Goal: Information Seeking & Learning: Learn about a topic

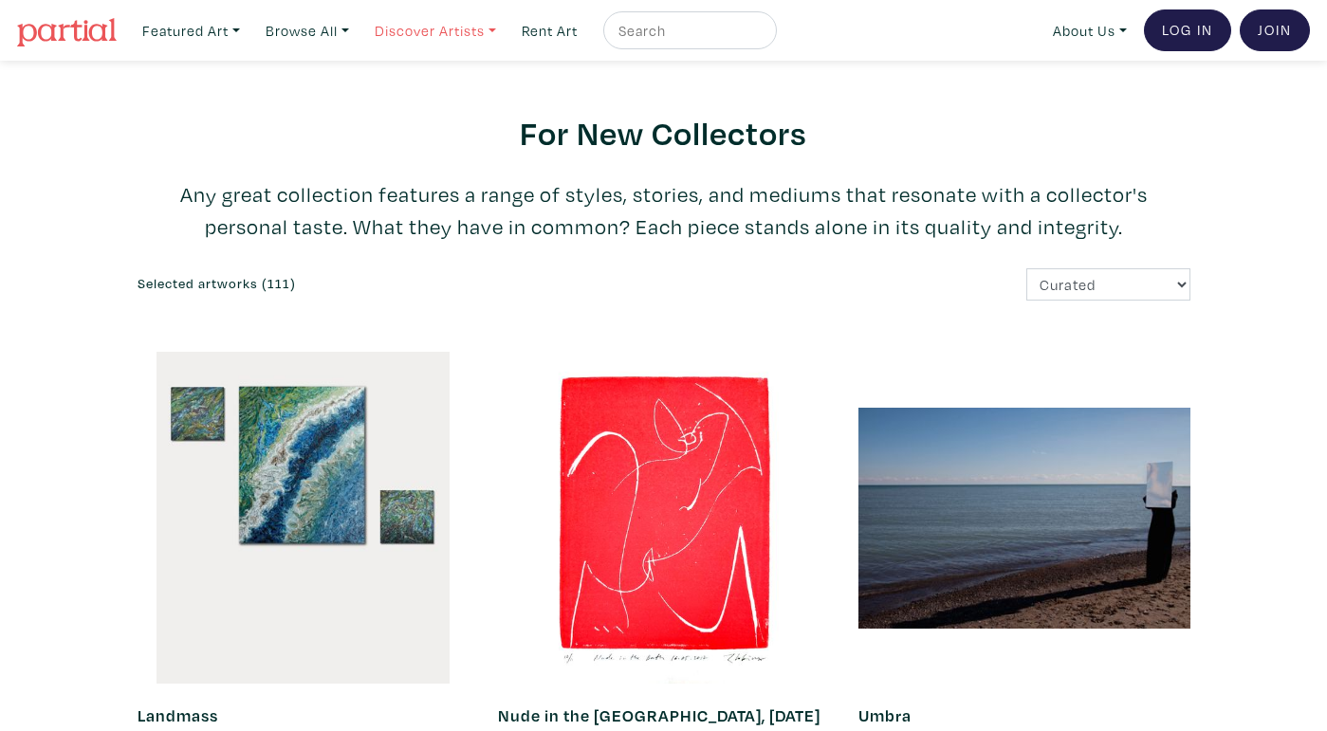
click at [249, 34] on link "Discover Artists" at bounding box center [191, 30] width 115 height 39
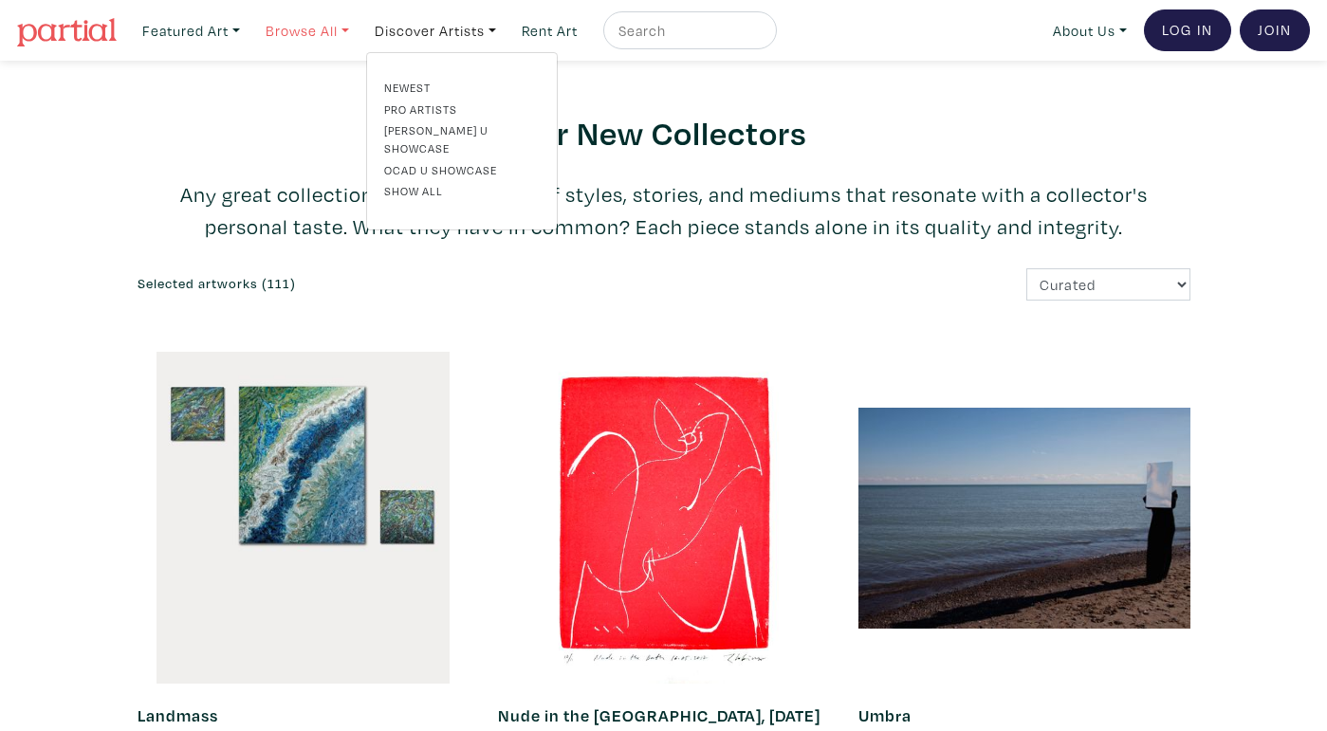
click at [249, 27] on link "Browse All" at bounding box center [191, 30] width 115 height 39
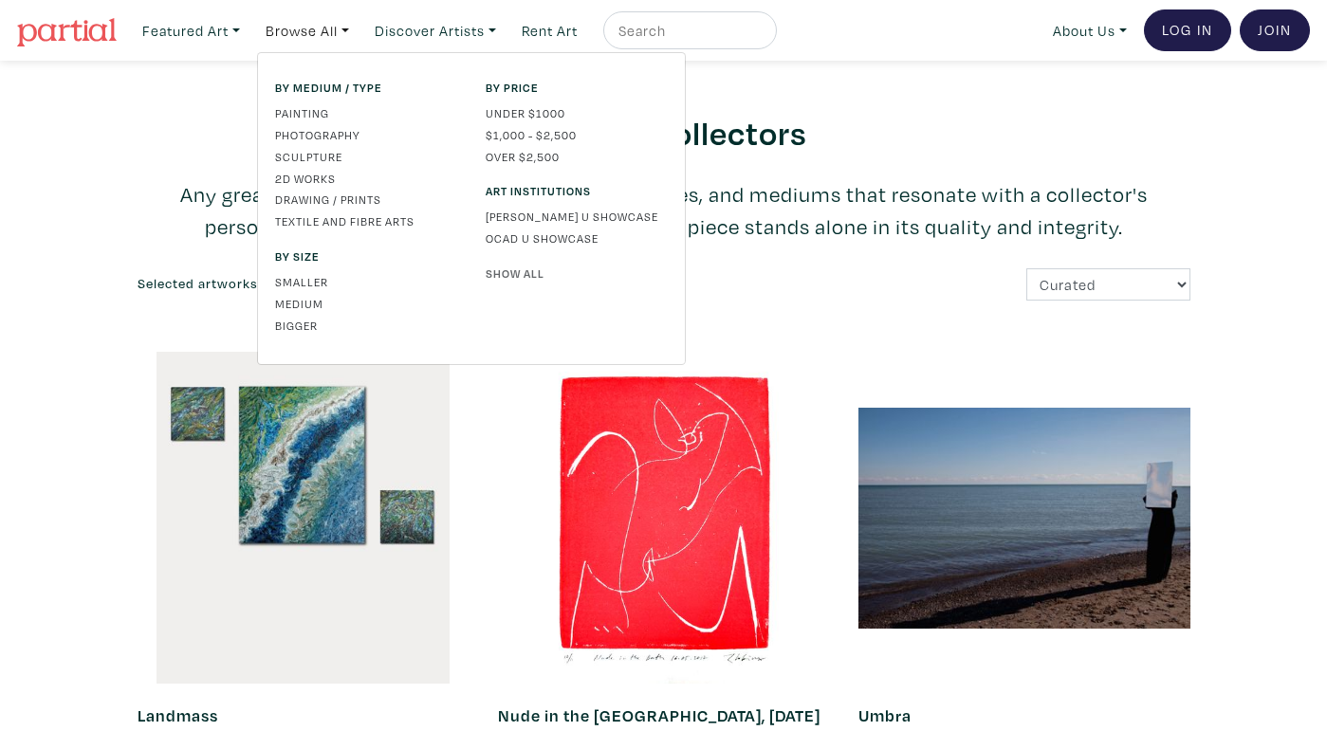
click at [506, 268] on link "Show All" at bounding box center [577, 273] width 182 height 17
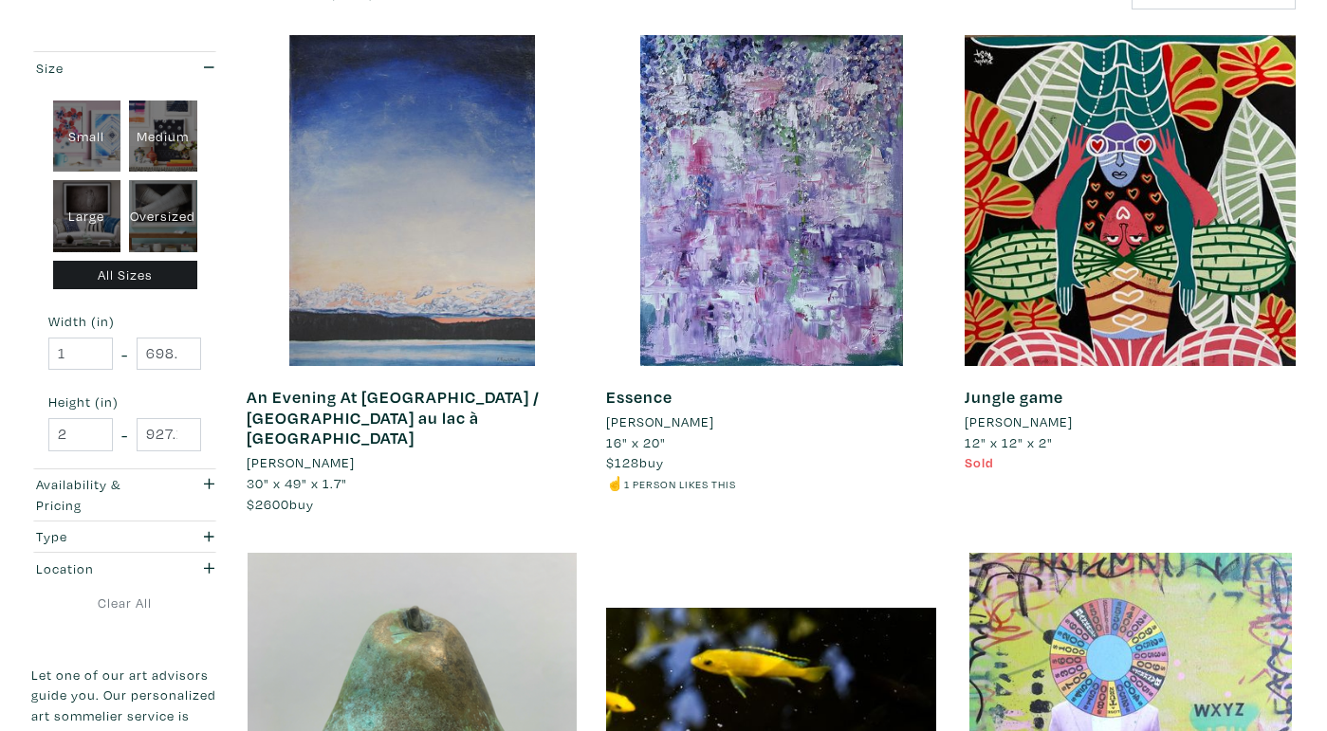
scroll to position [334, 0]
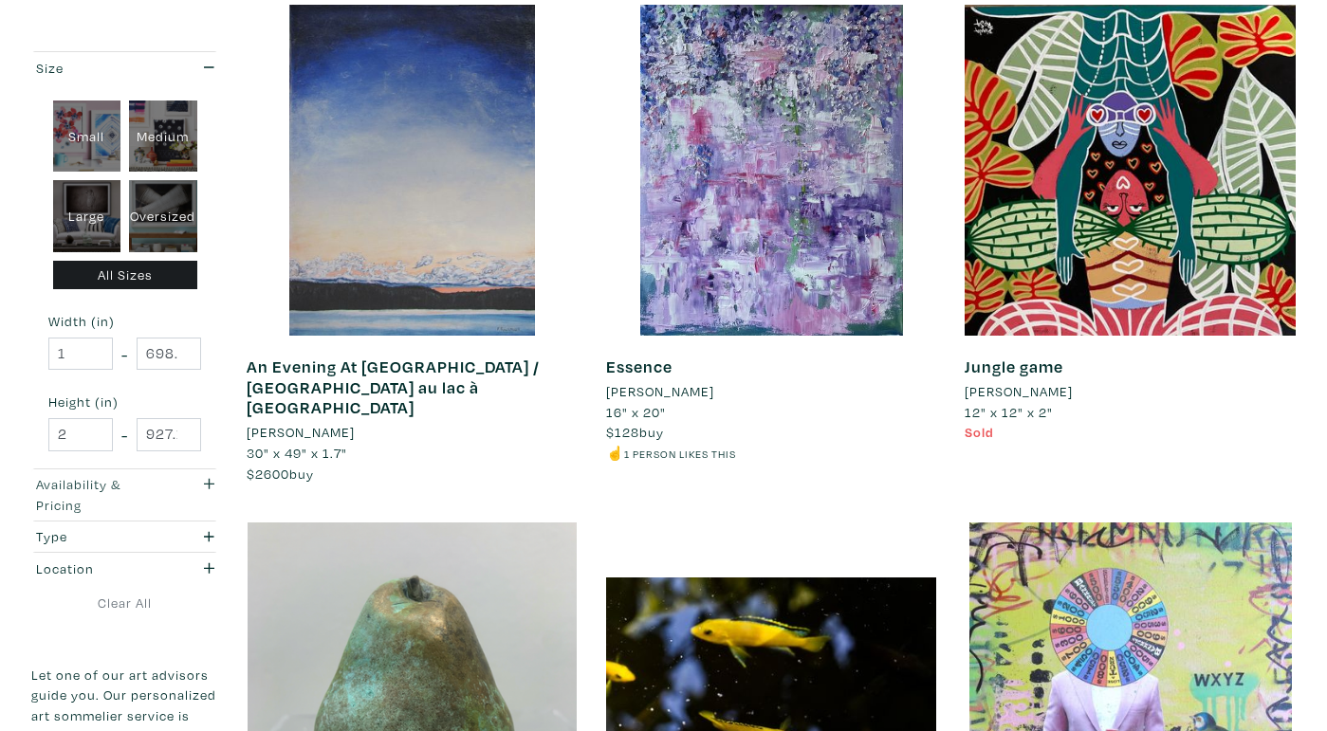
click at [210, 479] on icon "button" at bounding box center [209, 484] width 10 height 10
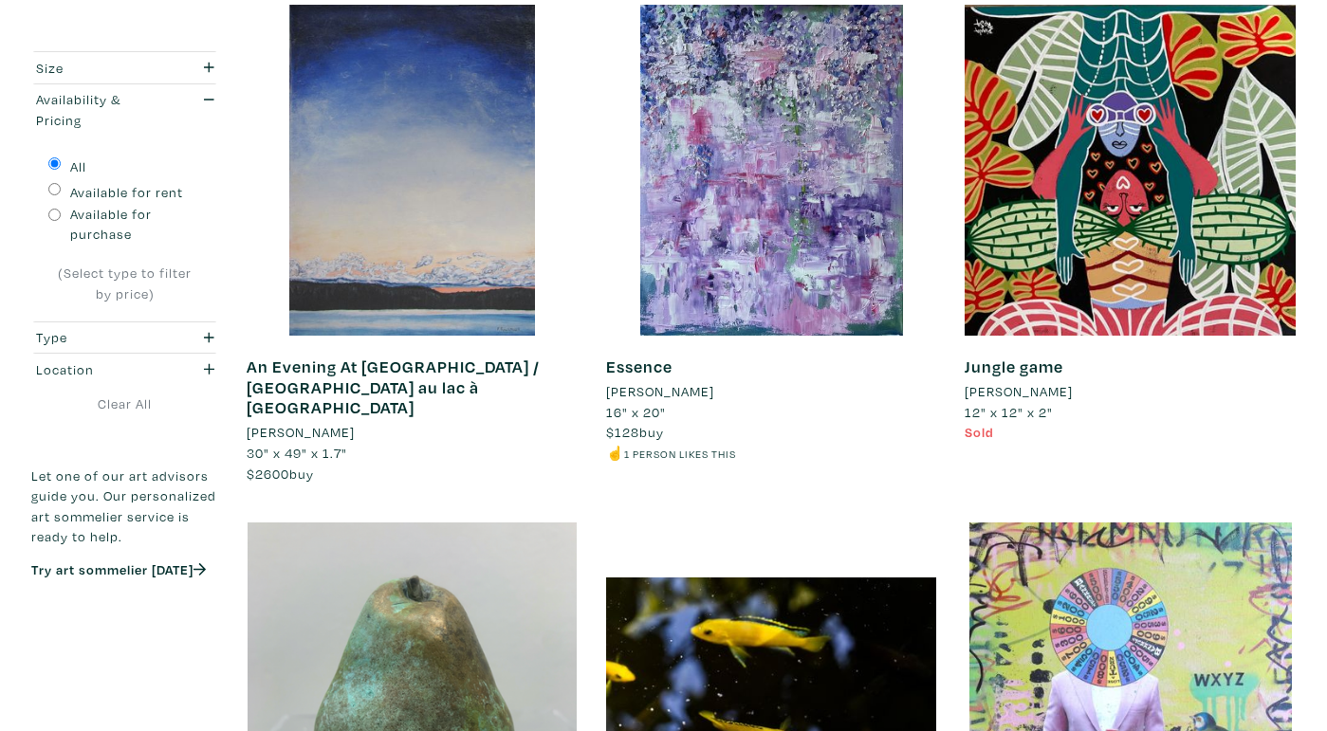
click at [50, 209] on input "Available for purchase" at bounding box center [54, 215] width 12 height 12
radio input "true"
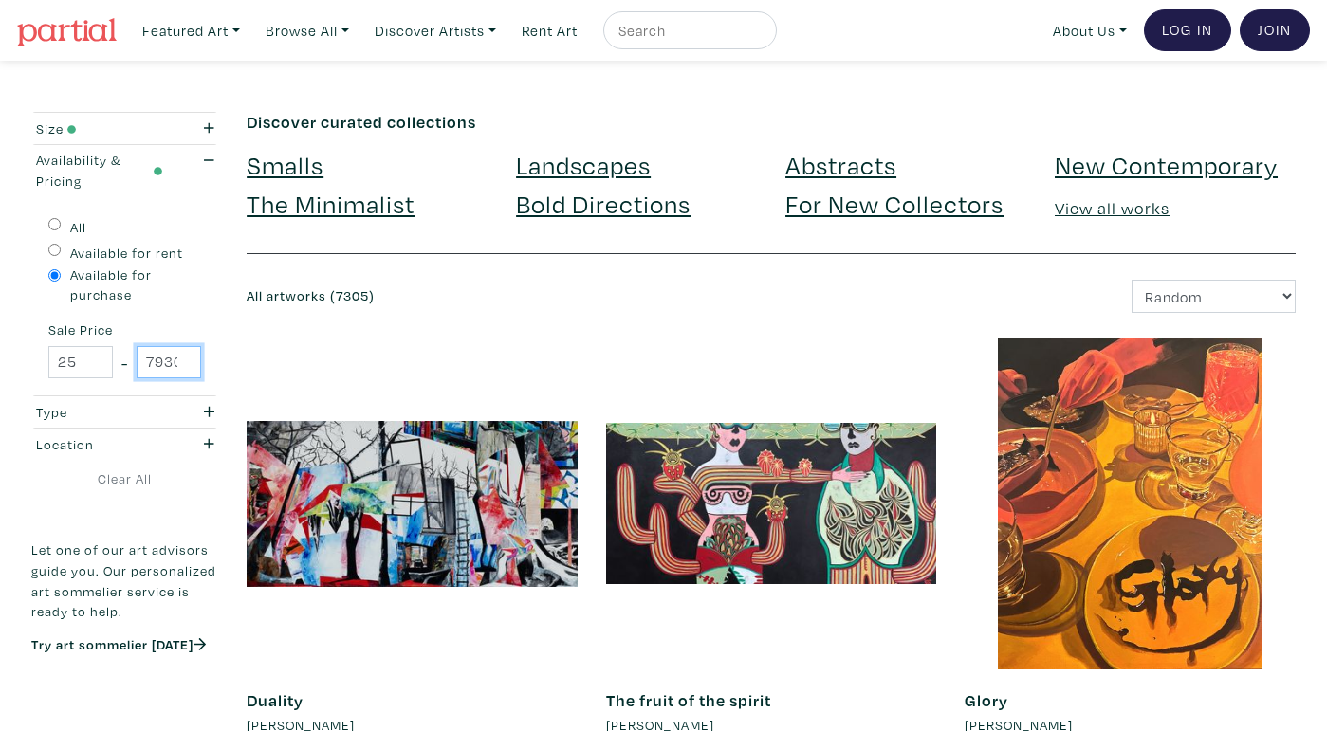
click at [172, 361] on input "79300" at bounding box center [169, 362] width 65 height 33
drag, startPoint x: 150, startPoint y: 361, endPoint x: 212, endPoint y: 364, distance: 61.8
click at [212, 364] on div "All Available for rent Available for purchase Sale Price 25 - 79300" at bounding box center [124, 296] width 187 height 200
type input "200"
click at [195, 500] on form "Size Small Medium Large Oversized All Sizes Width (in) 1 - 698.5 Height (in) 2 …" at bounding box center [124, 412] width 187 height 601
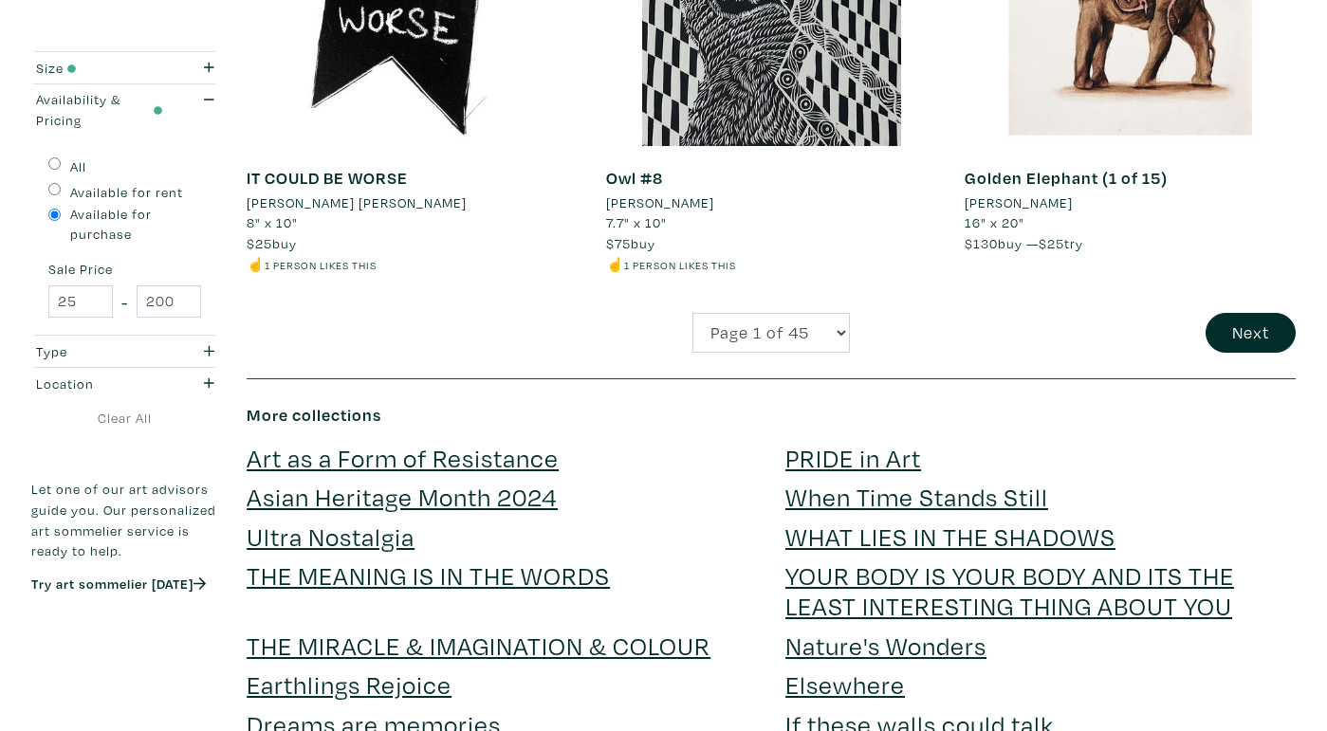
scroll to position [4063, 0]
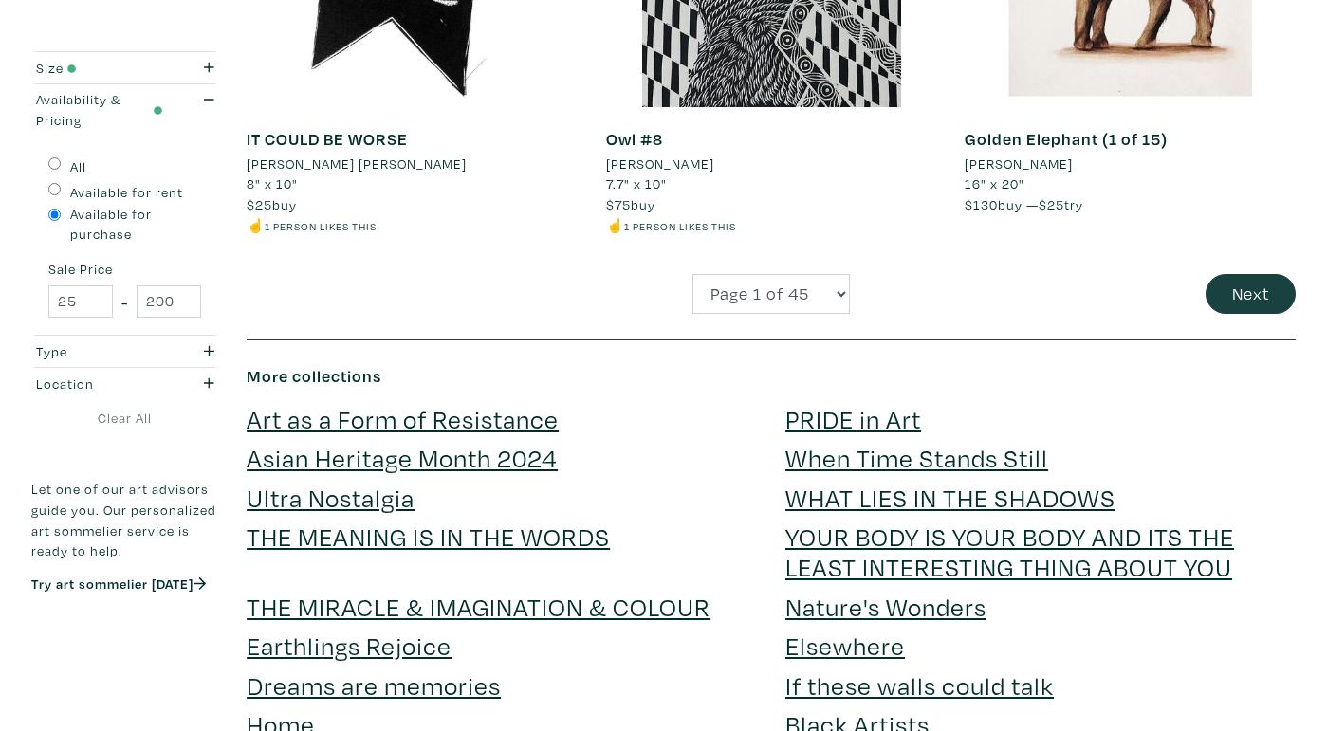
click at [1241, 274] on button "Next" at bounding box center [1251, 294] width 90 height 41
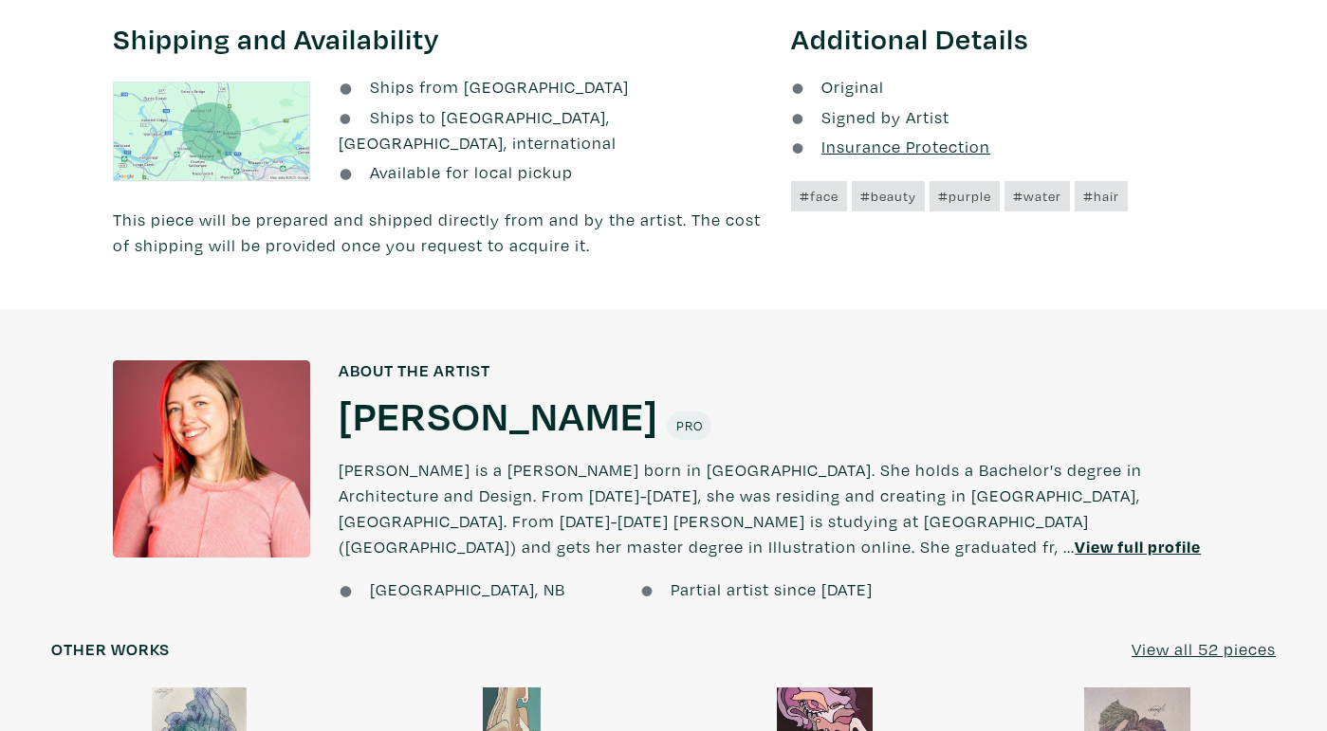
scroll to position [1071, 0]
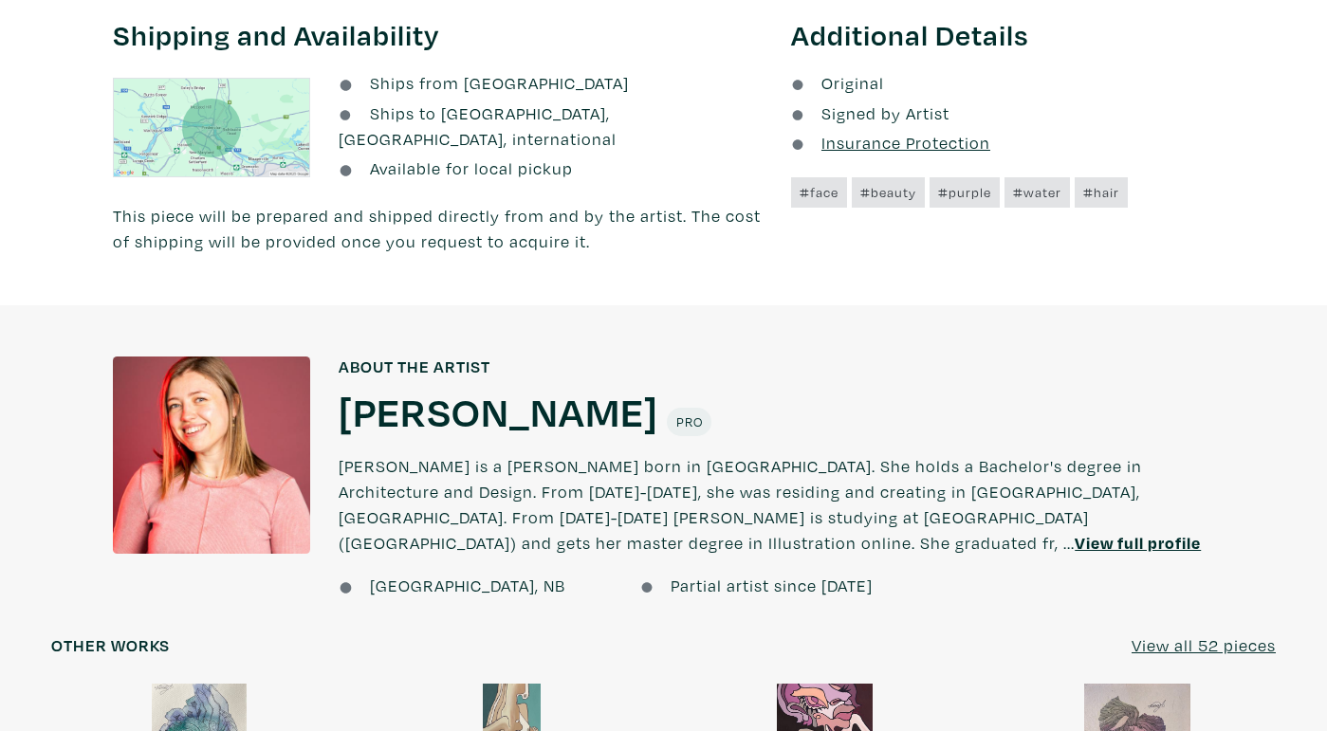
click at [1151, 635] on u "View all 52 pieces" at bounding box center [1204, 646] width 144 height 22
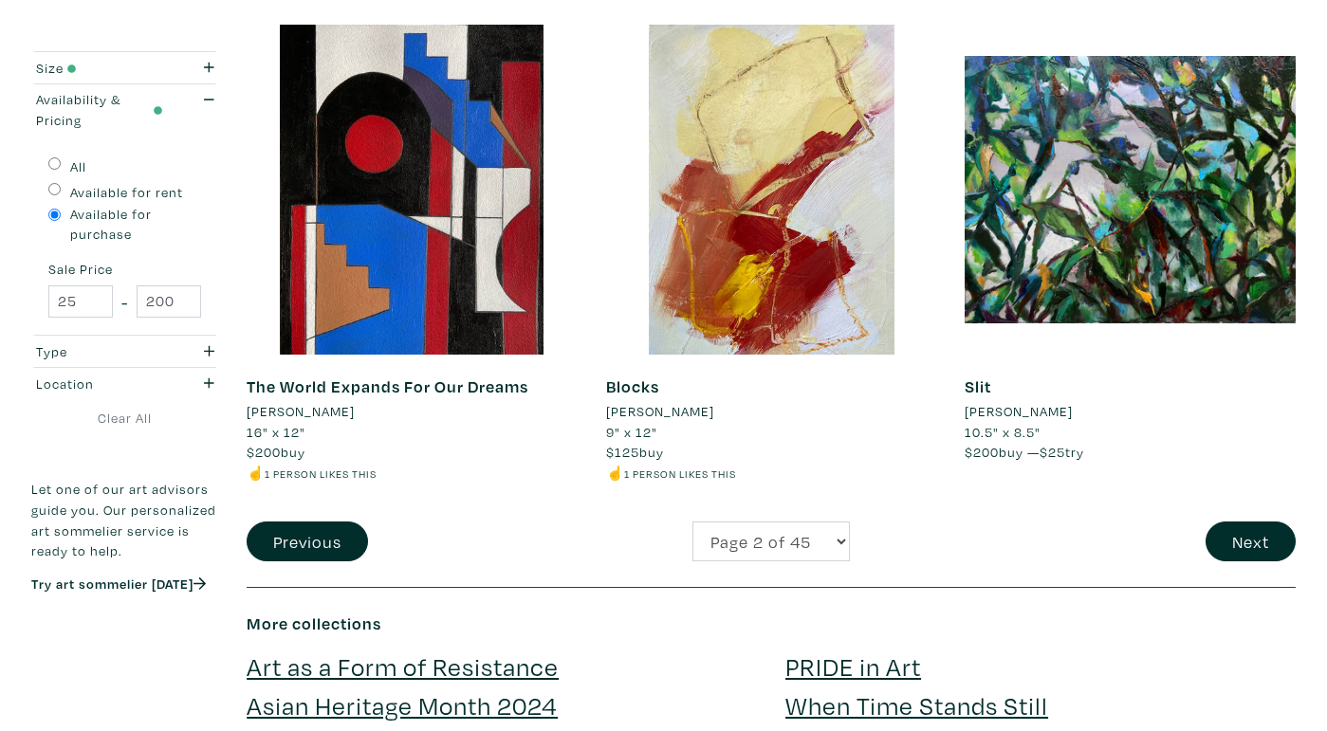
scroll to position [4128, 0]
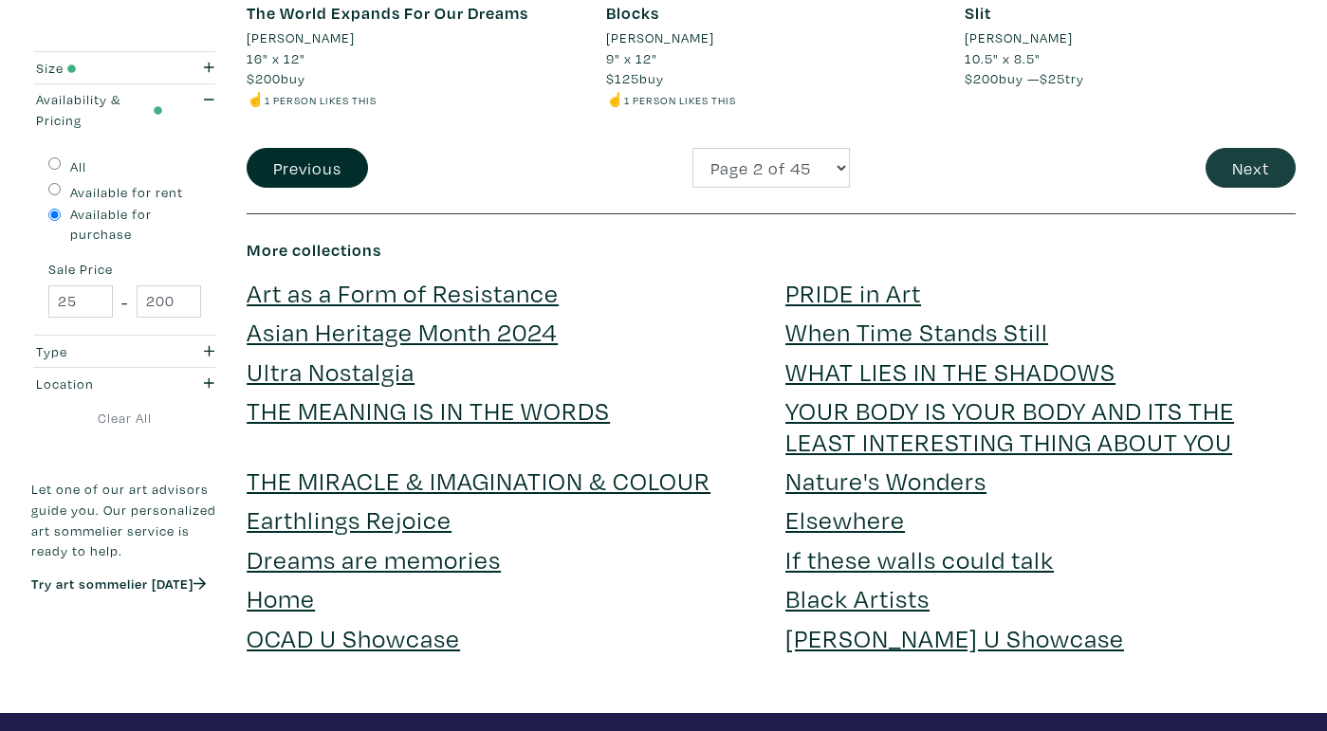
click at [1236, 148] on button "Next" at bounding box center [1251, 168] width 90 height 41
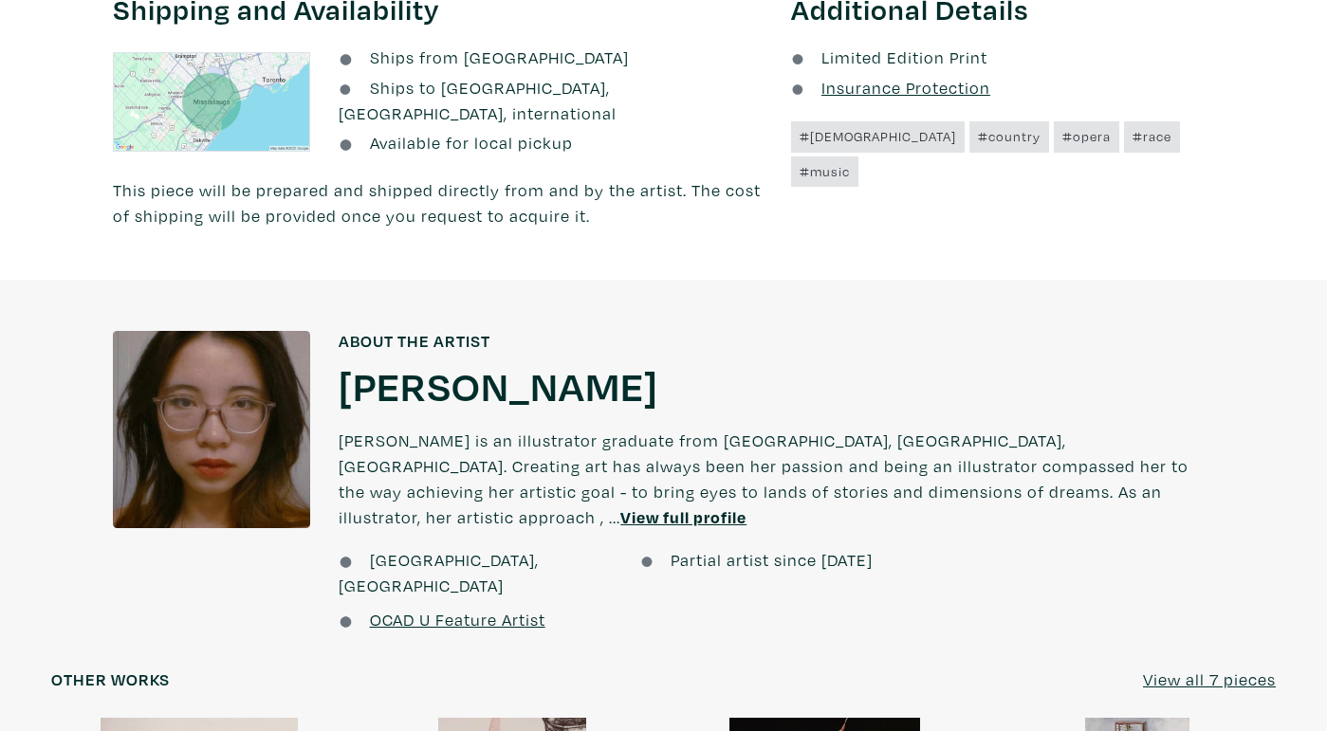
scroll to position [2222, 0]
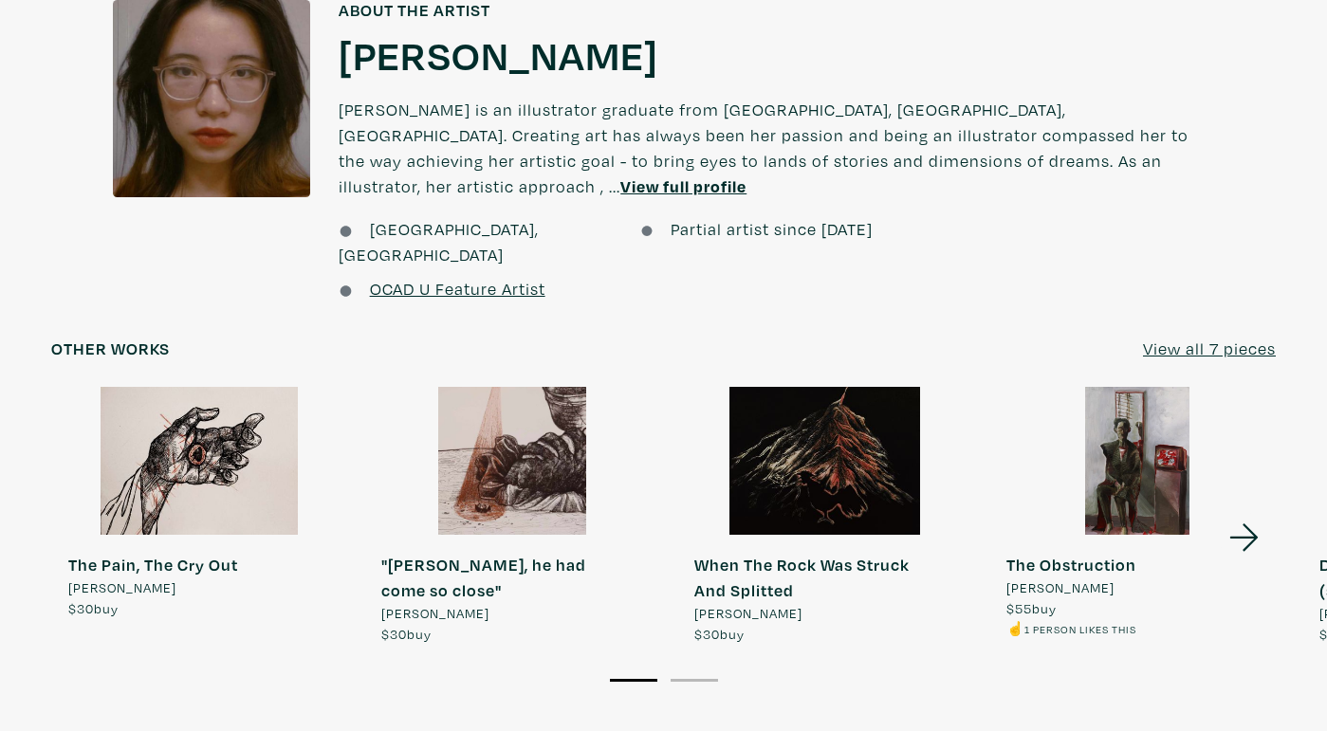
click at [1254, 338] on u "View all 7 pieces" at bounding box center [1209, 349] width 133 height 22
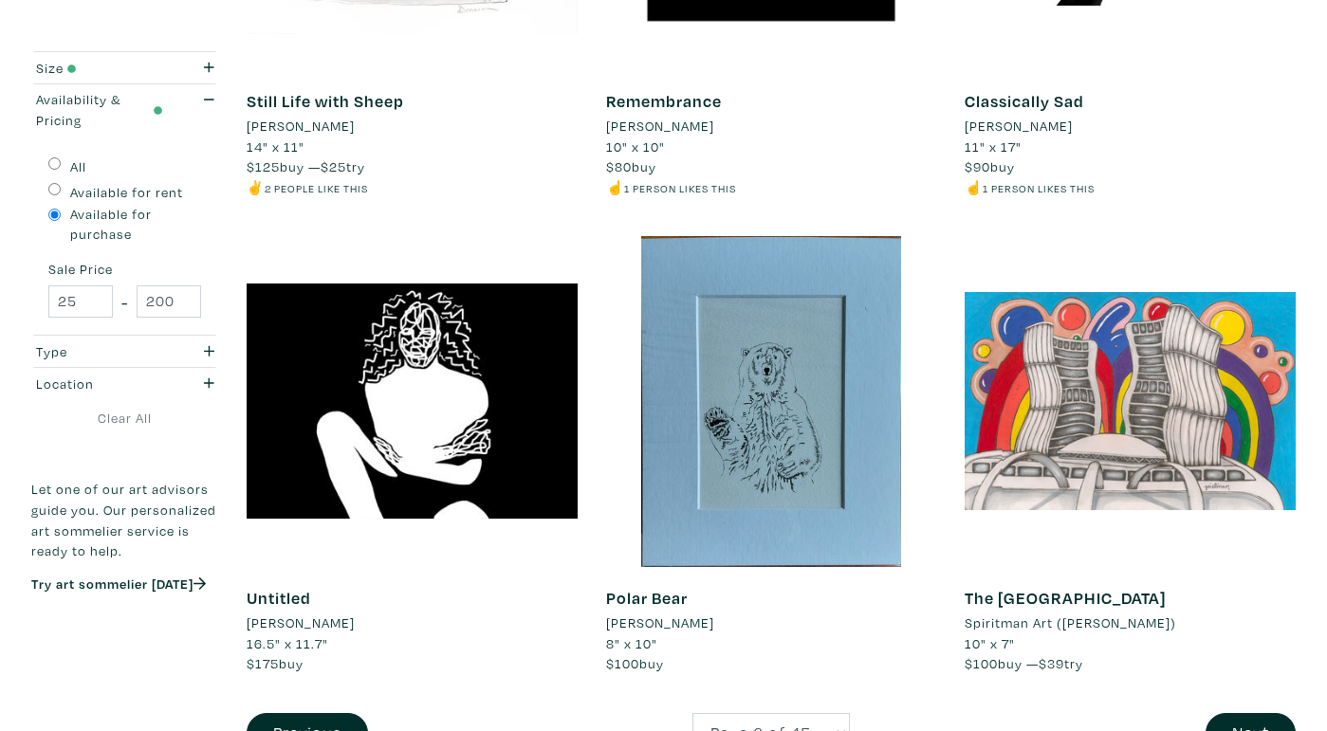
scroll to position [3616, 0]
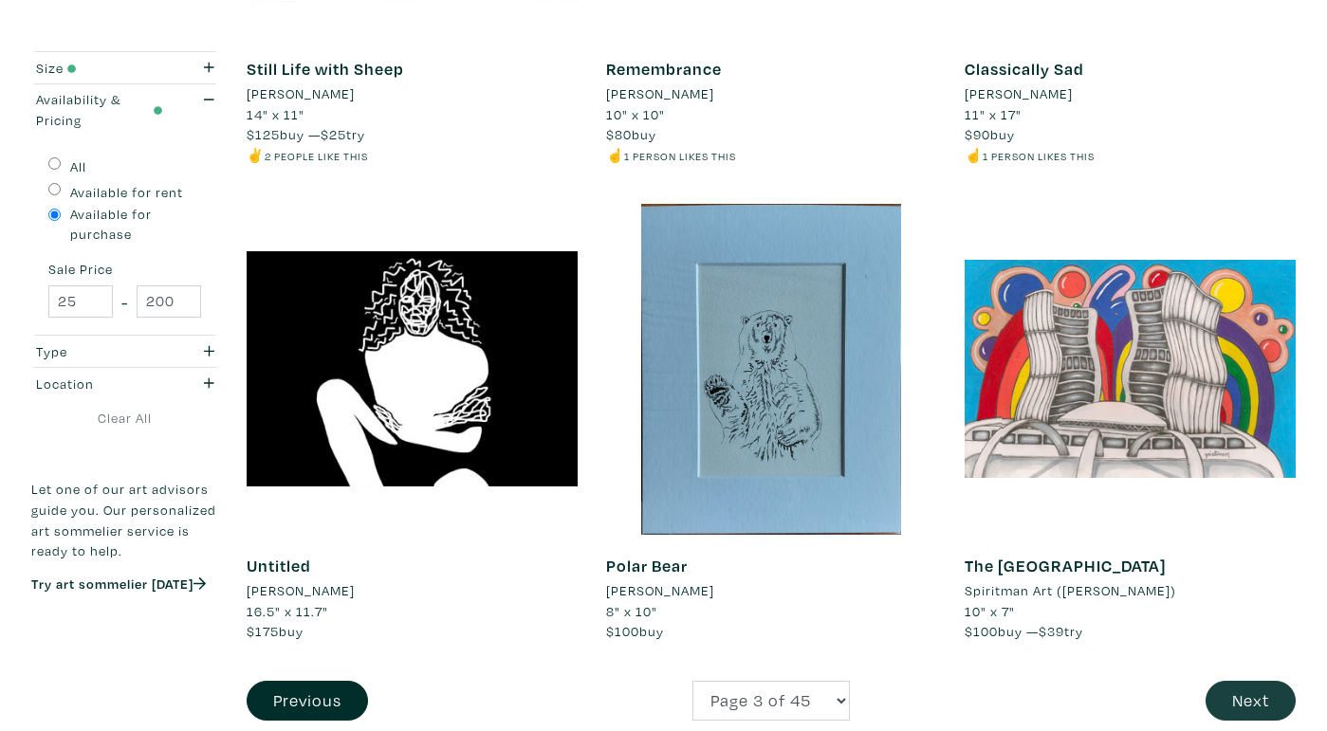
click at [1262, 681] on button "Next" at bounding box center [1251, 701] width 90 height 41
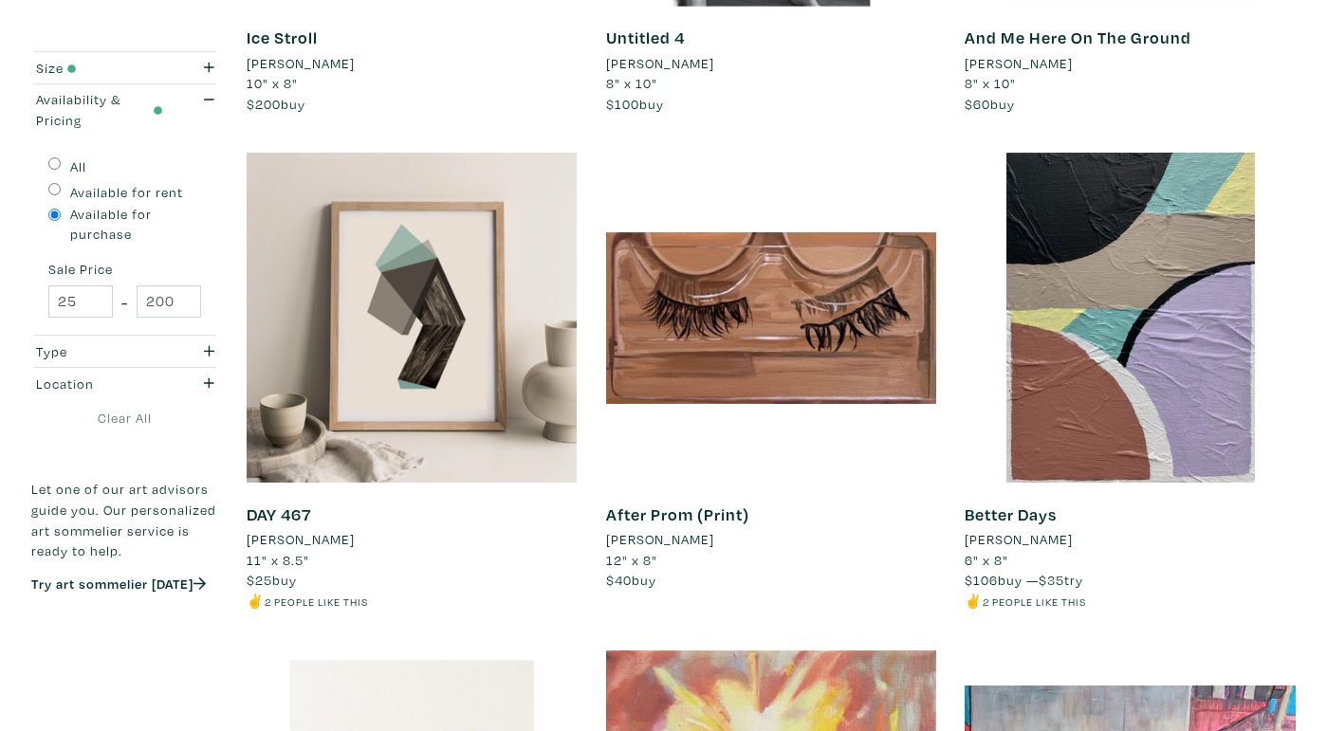
scroll to position [1440, 0]
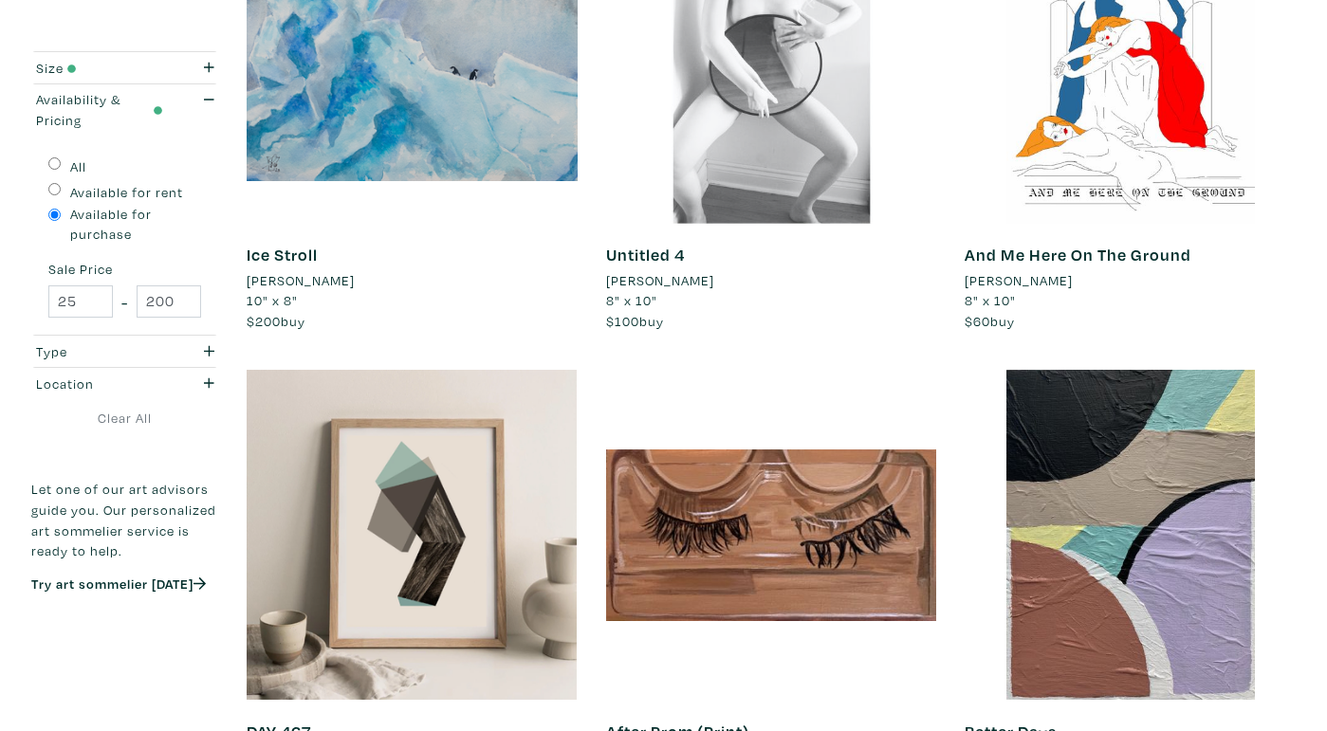
click at [794, 156] on div at bounding box center [771, 58] width 331 height 331
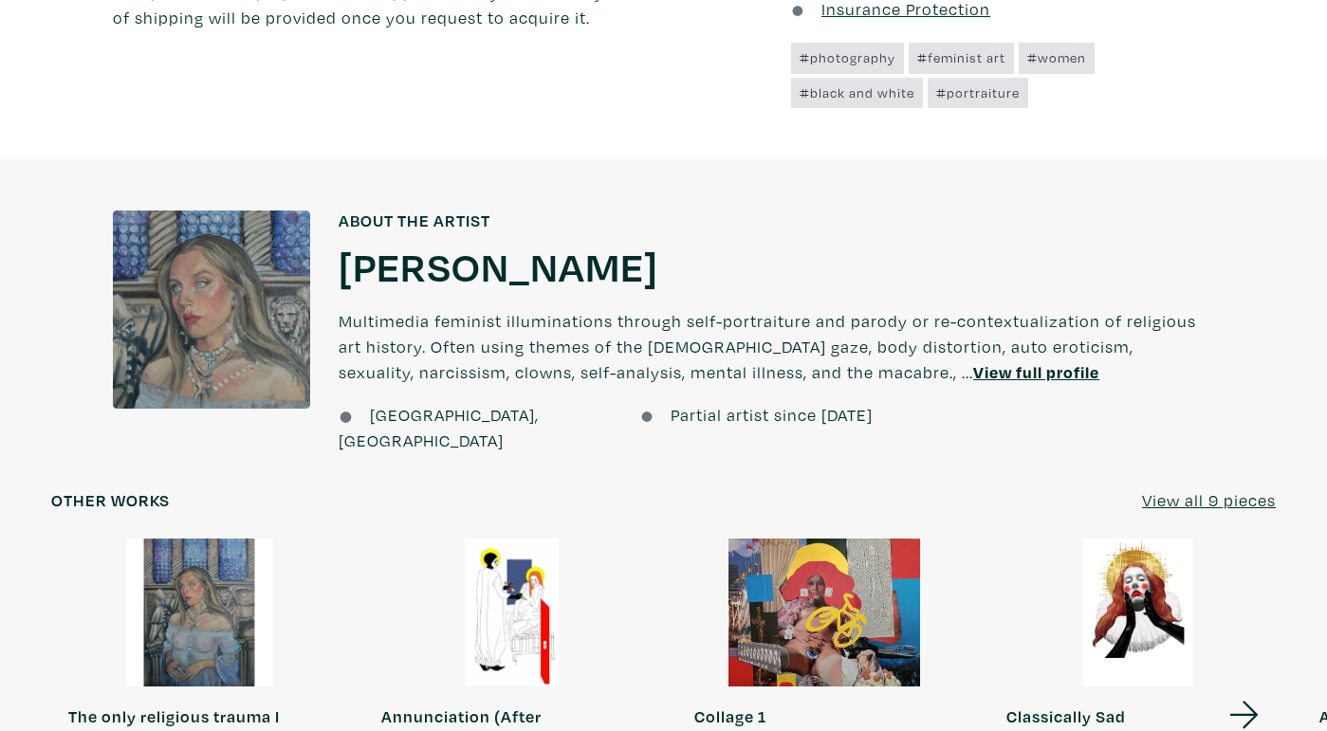
scroll to position [1421, 0]
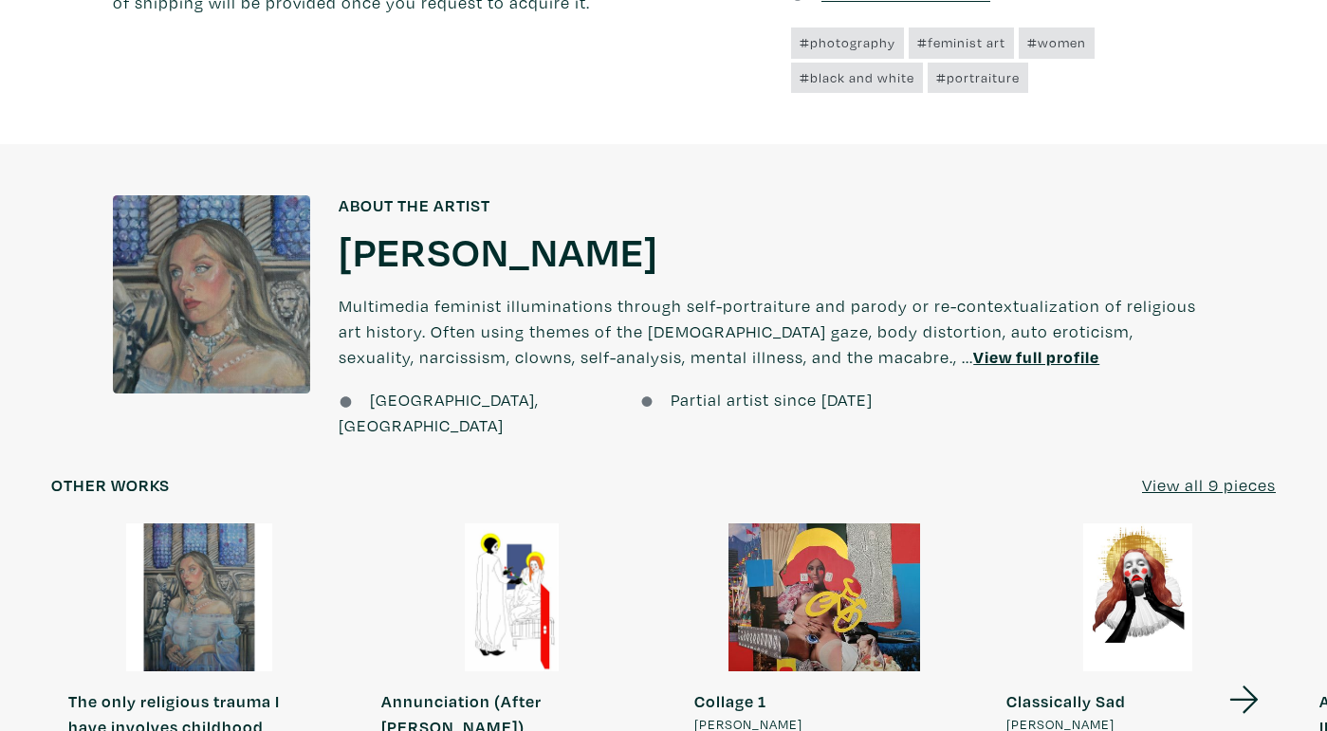
click at [1232, 474] on u "View all 9 pieces" at bounding box center [1209, 485] width 134 height 22
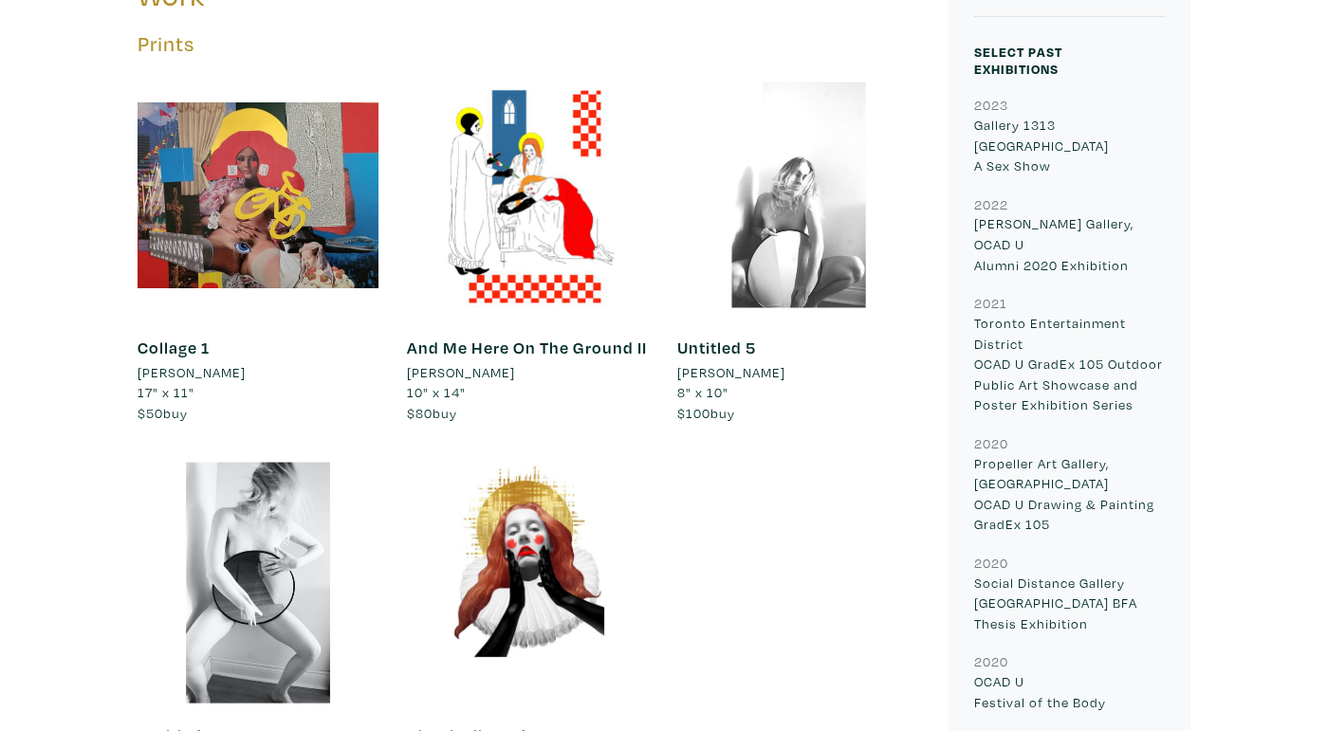
scroll to position [756, 0]
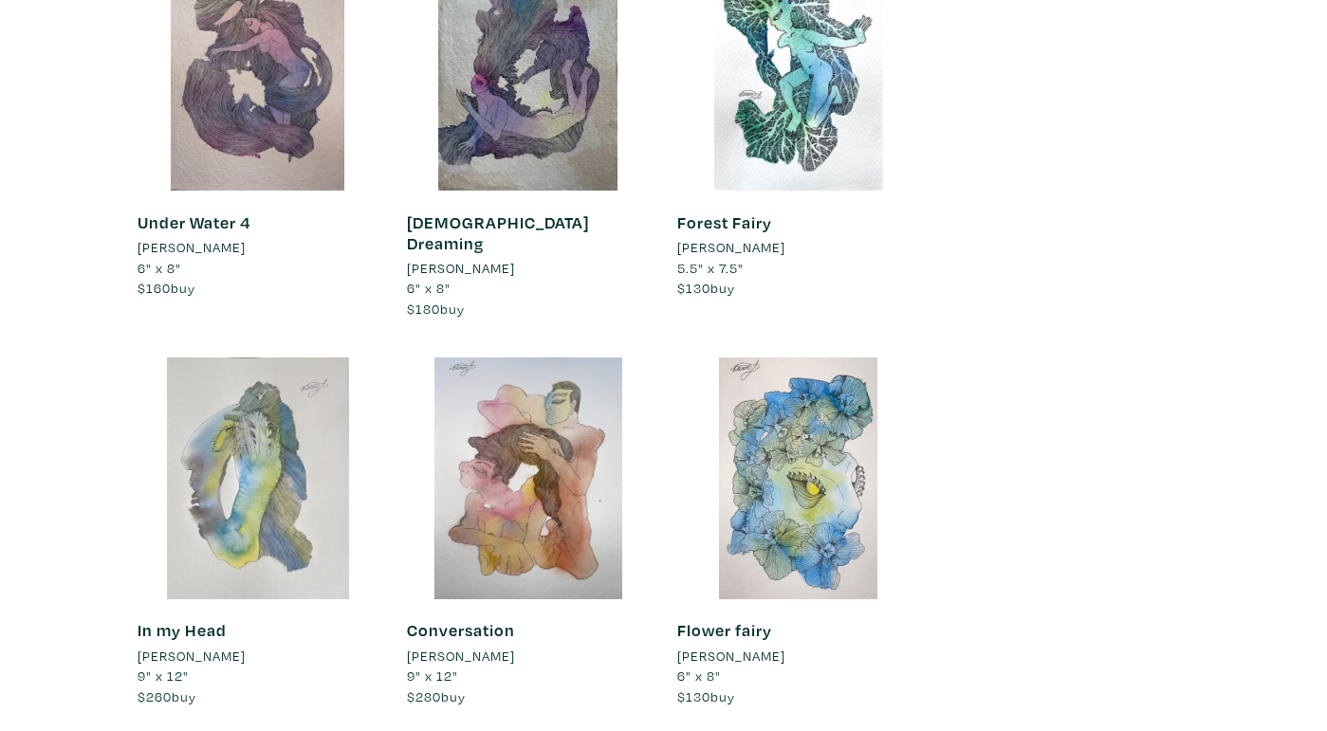
scroll to position [7645, 0]
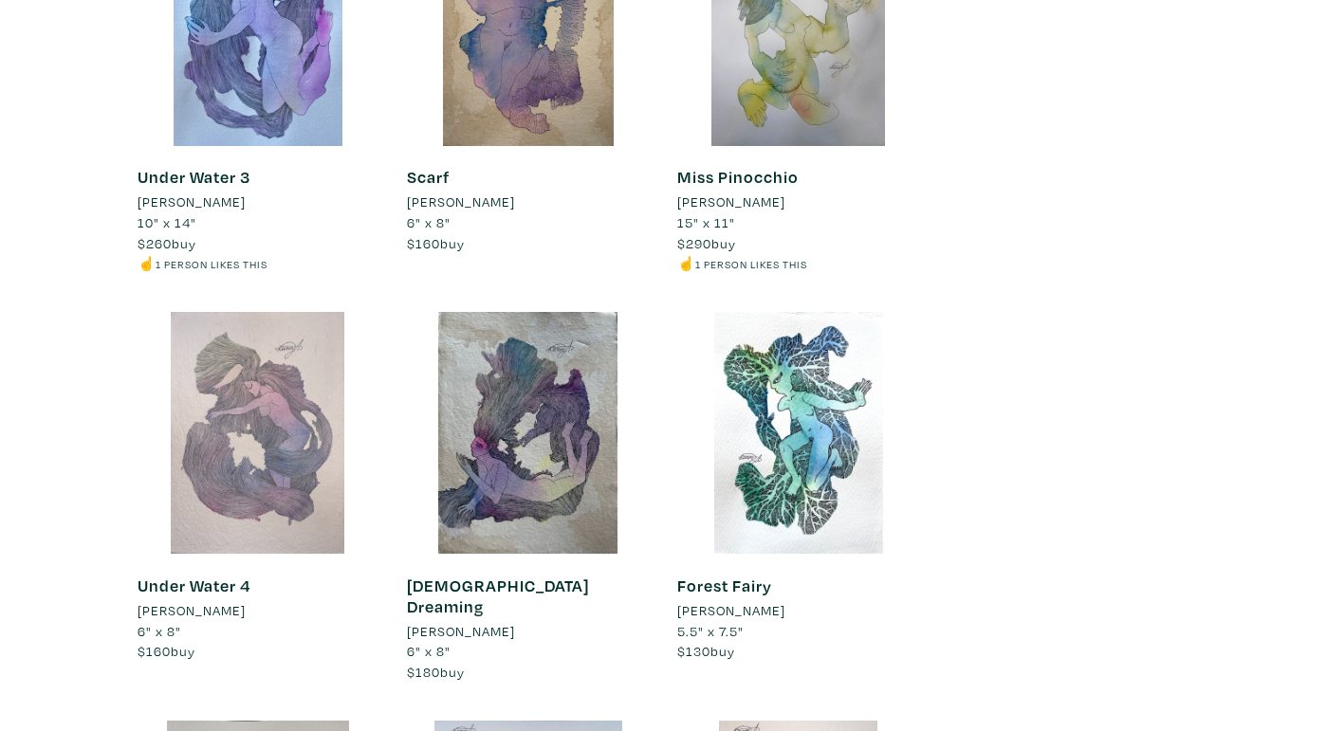
click at [273, 315] on div at bounding box center [259, 433] width 242 height 242
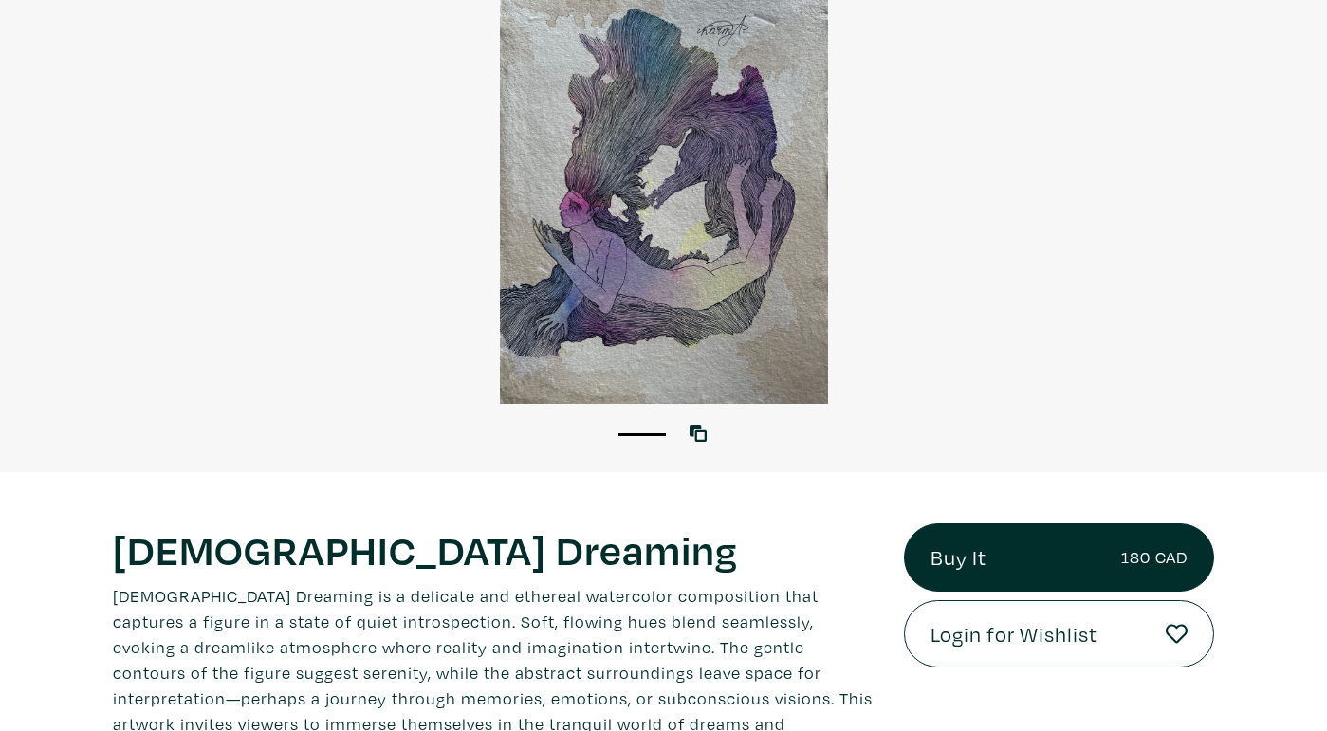
scroll to position [72, 0]
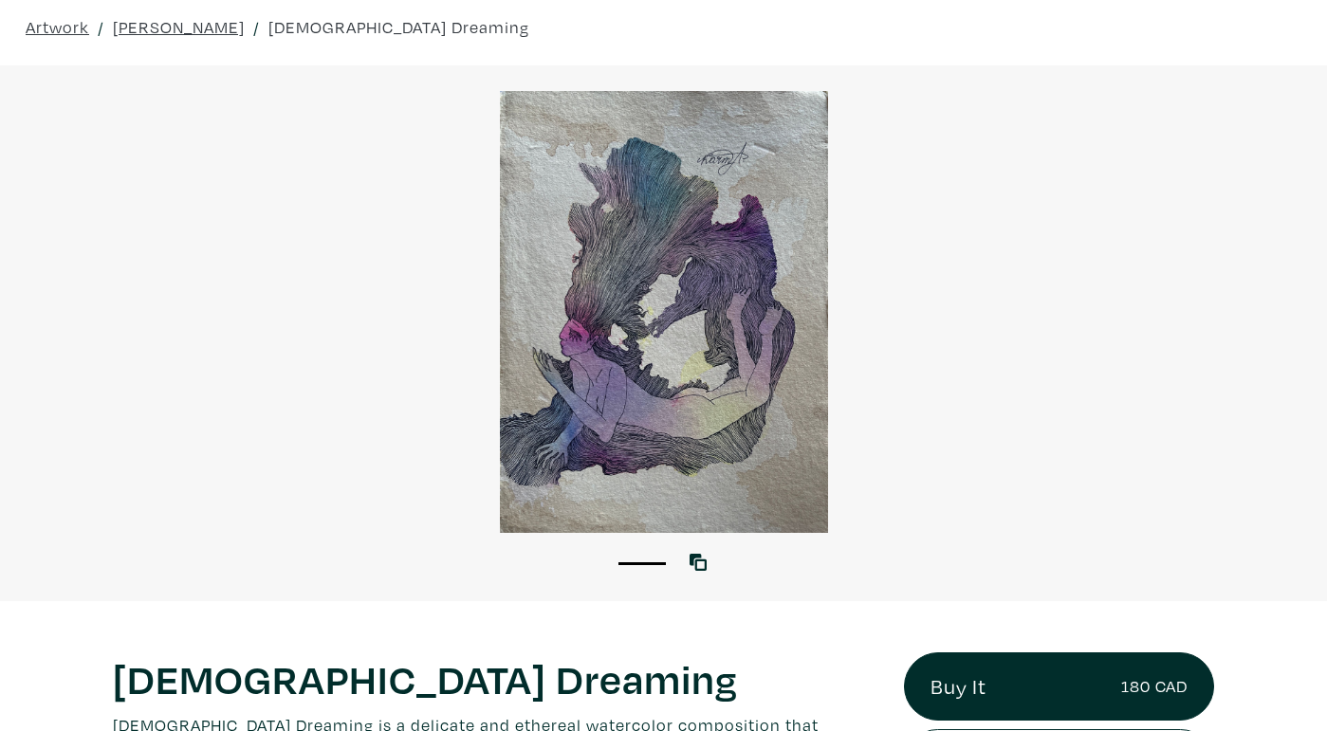
click at [658, 306] on div at bounding box center [663, 312] width 1327 height 442
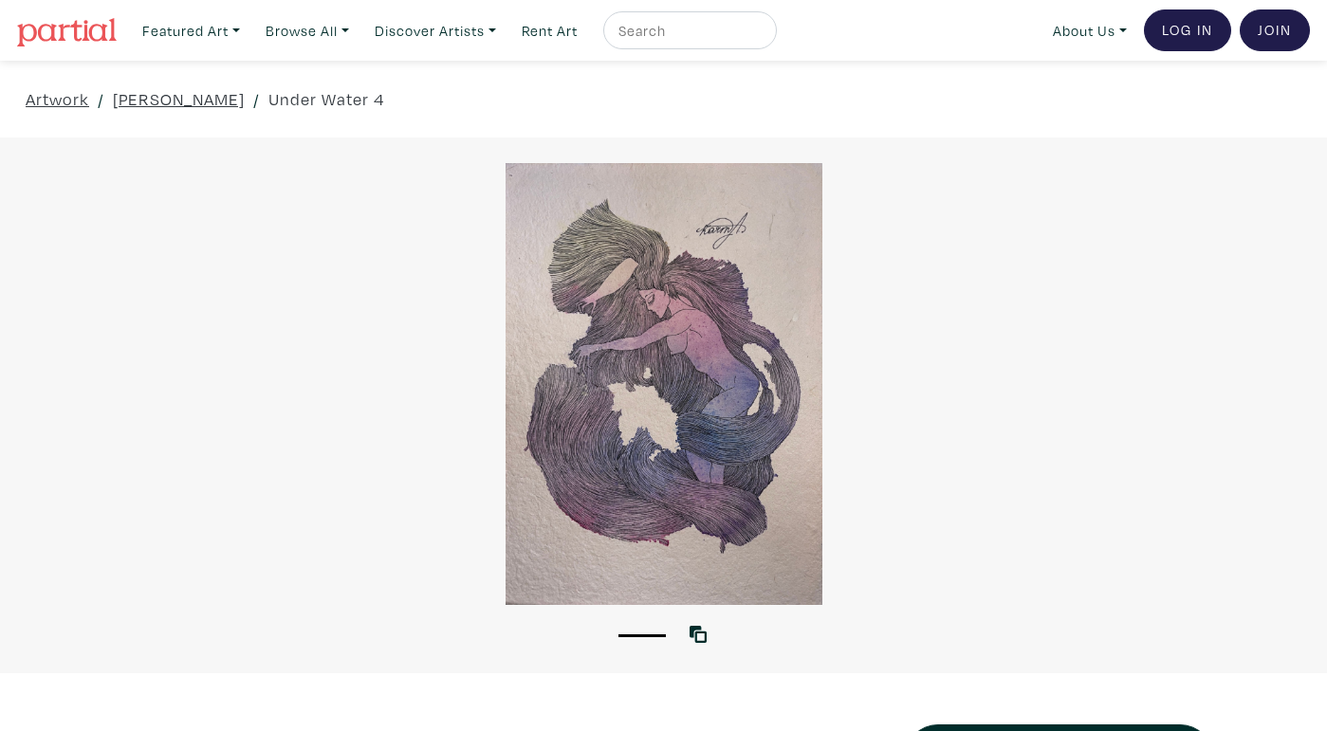
click at [640, 426] on div at bounding box center [663, 384] width 1327 height 442
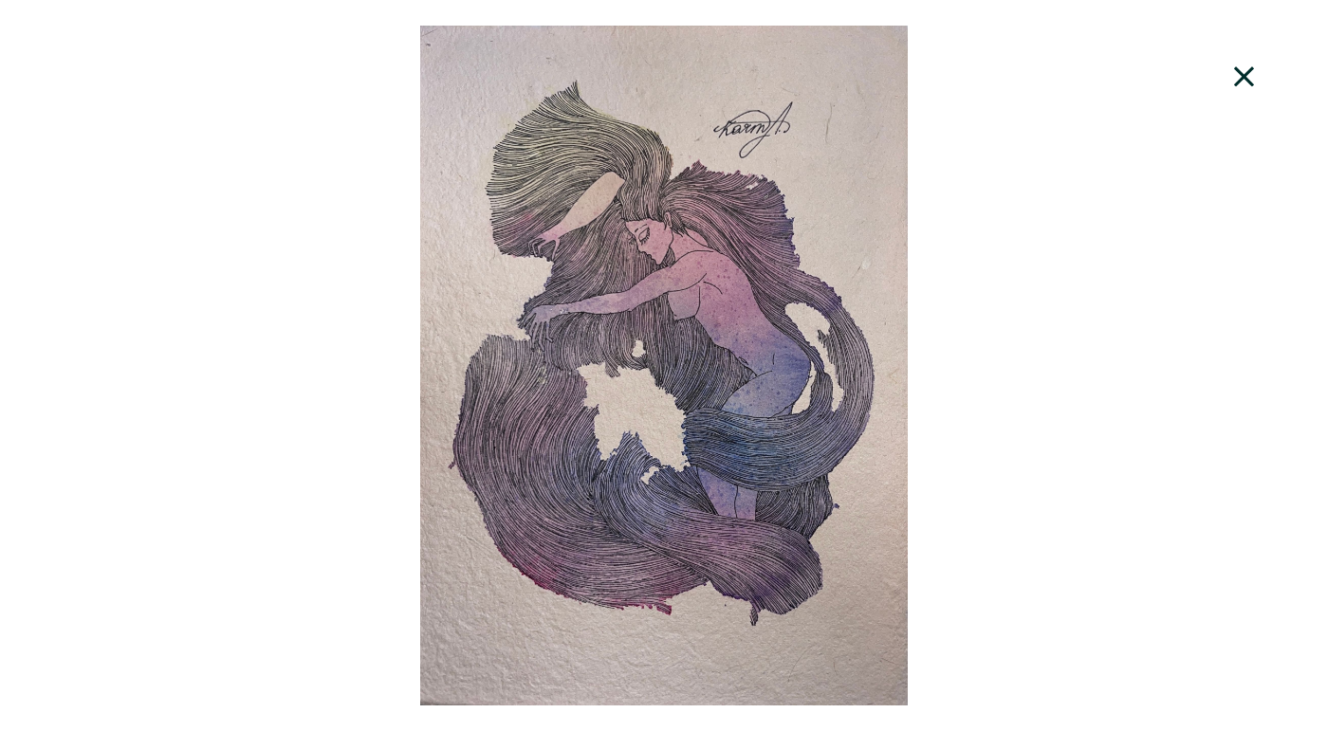
click at [671, 378] on div at bounding box center [663, 366] width 1327 height 680
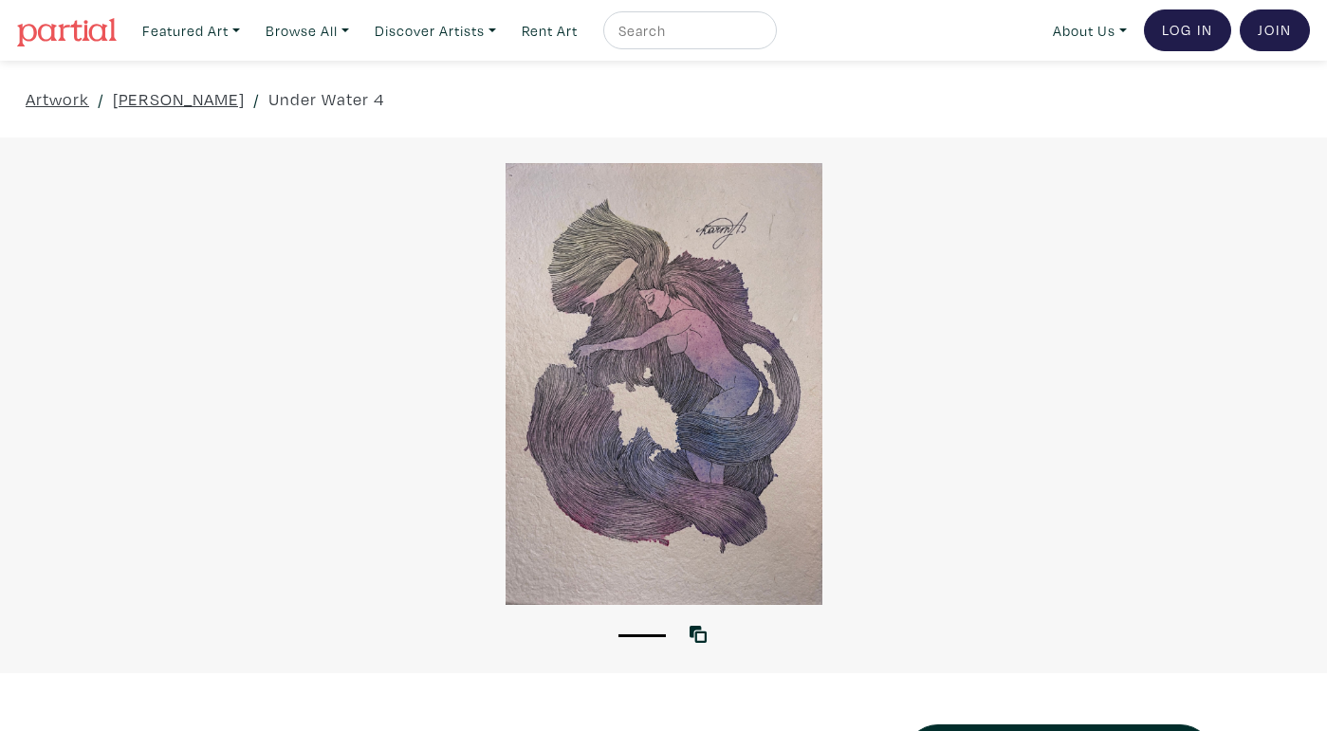
click at [671, 378] on div at bounding box center [663, 384] width 1327 height 442
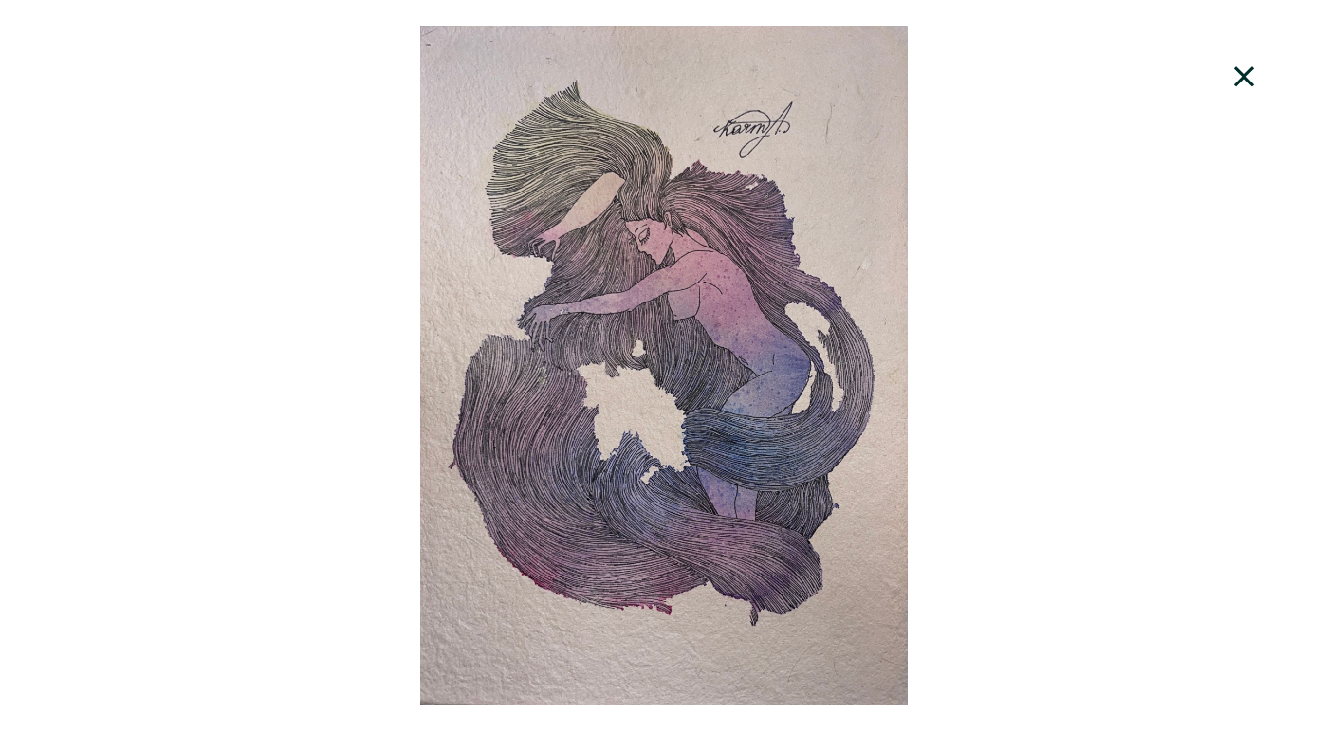
click at [1240, 82] on icon at bounding box center [1244, 76] width 20 height 20
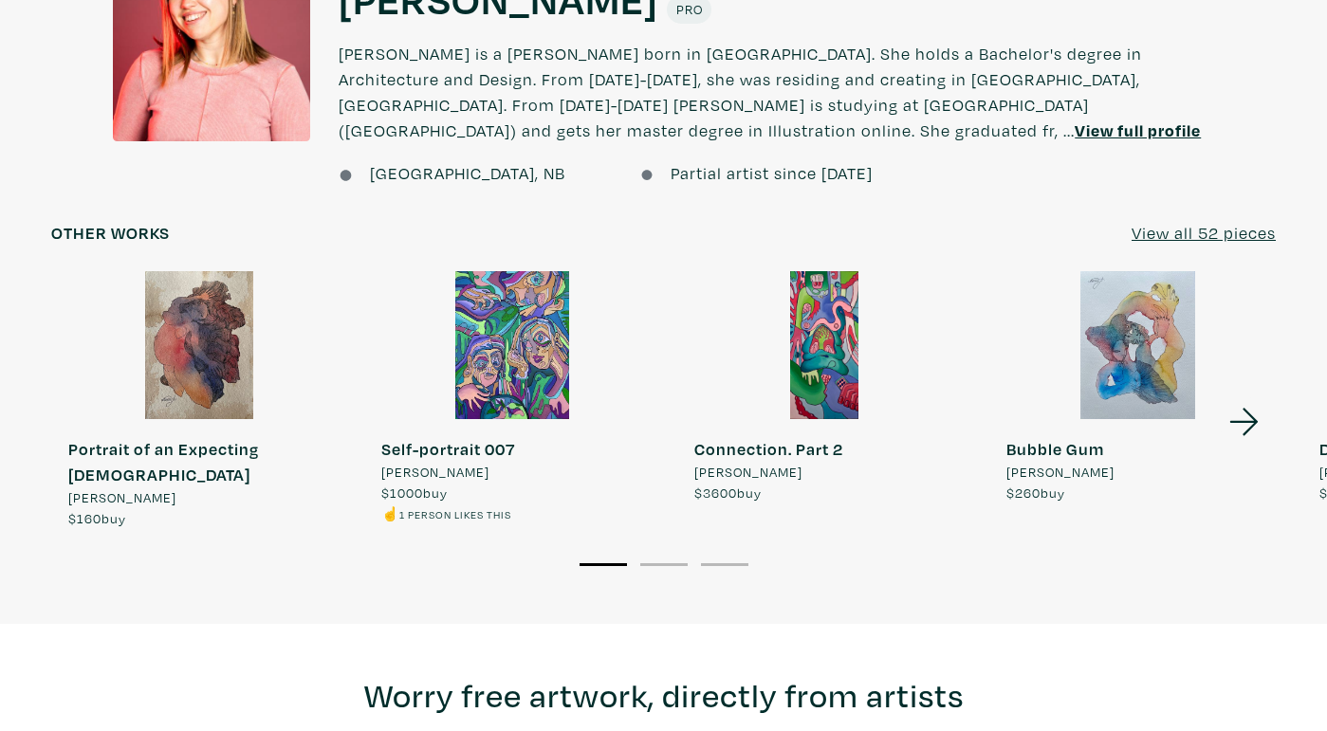
scroll to position [1604, 0]
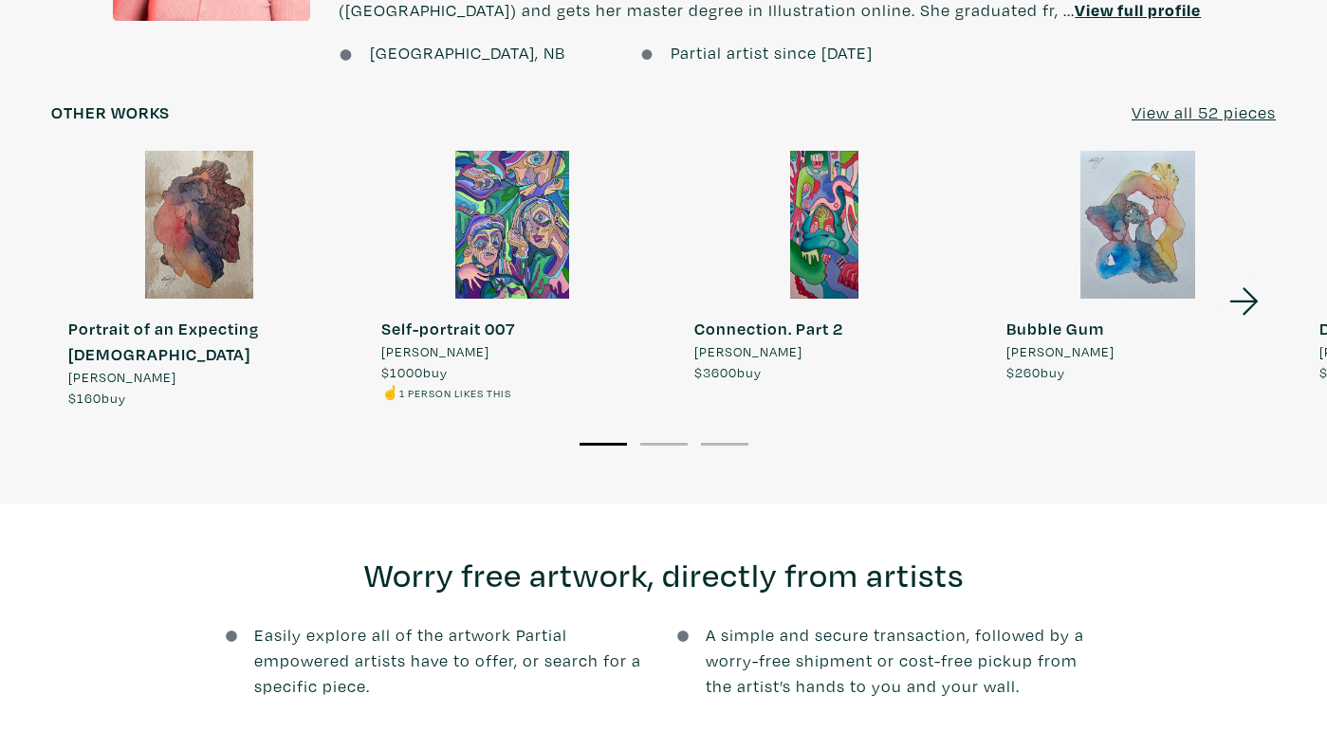
click at [203, 202] on div at bounding box center [199, 225] width 296 height 148
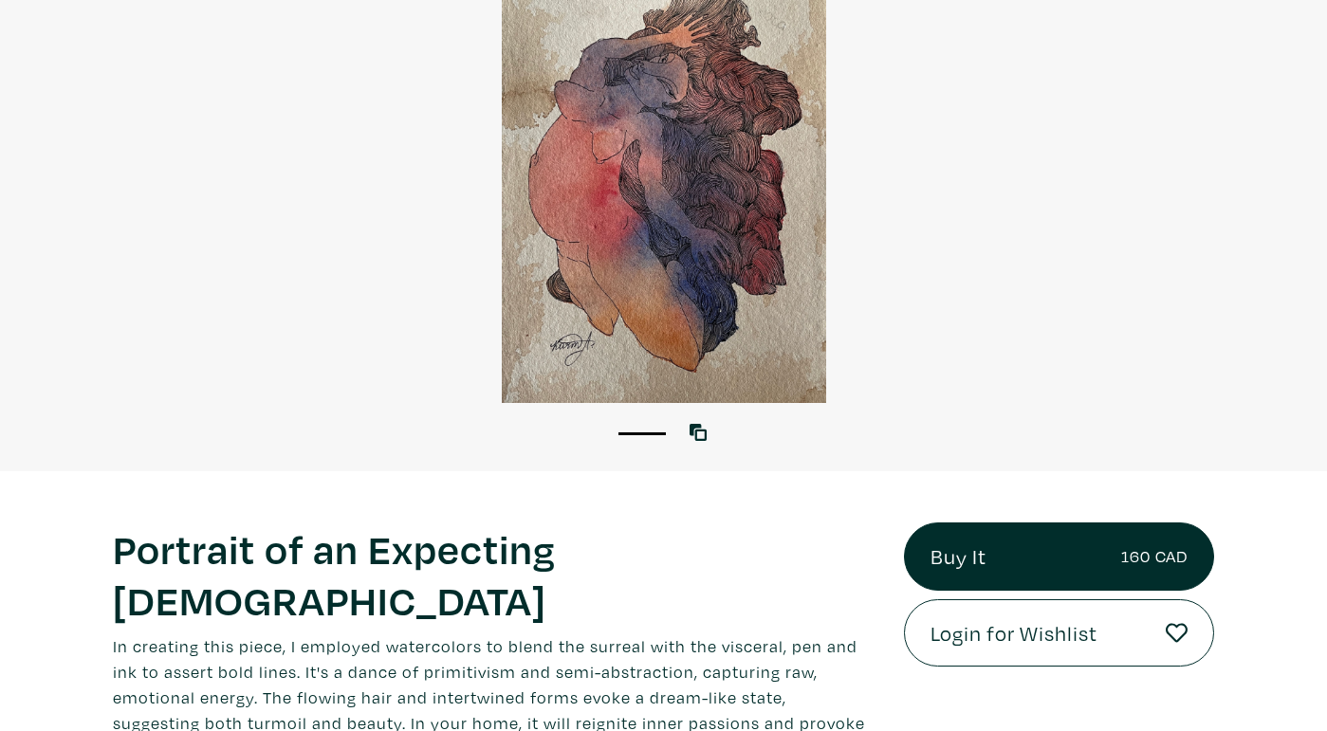
scroll to position [193, 0]
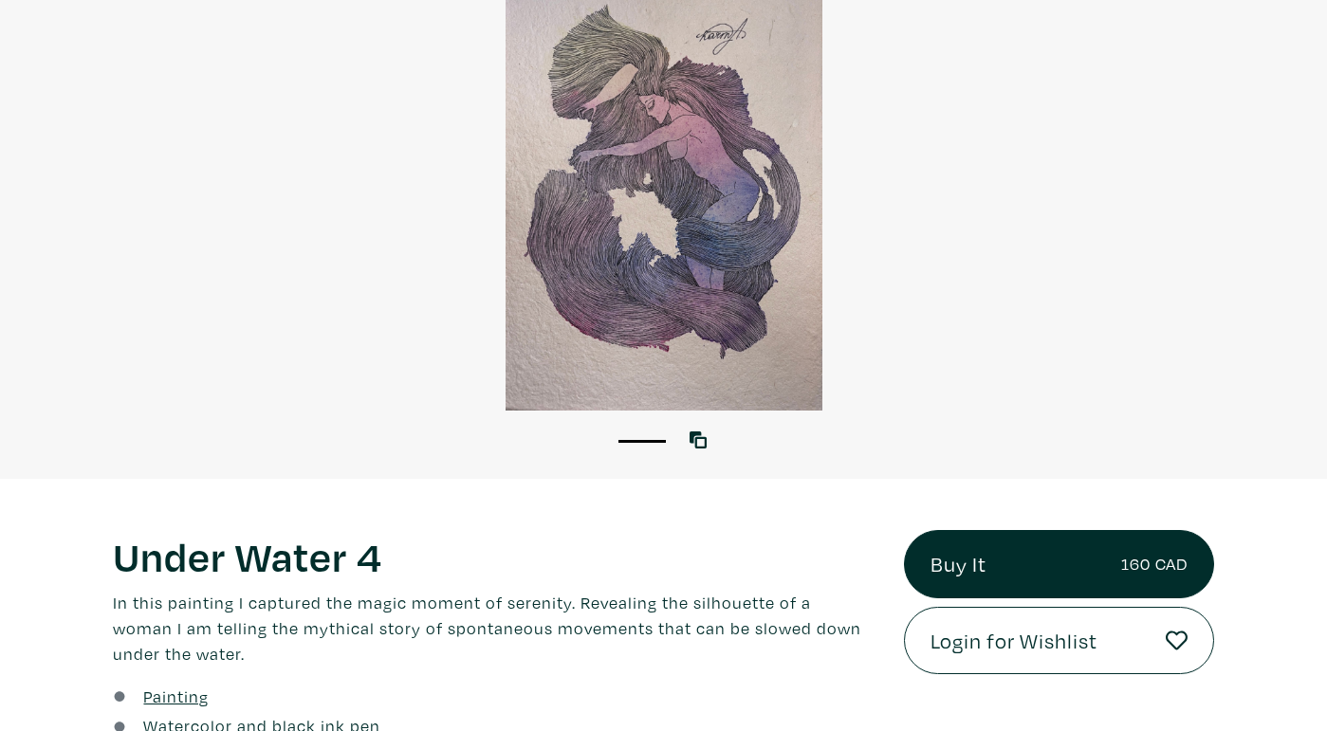
scroll to position [189, 0]
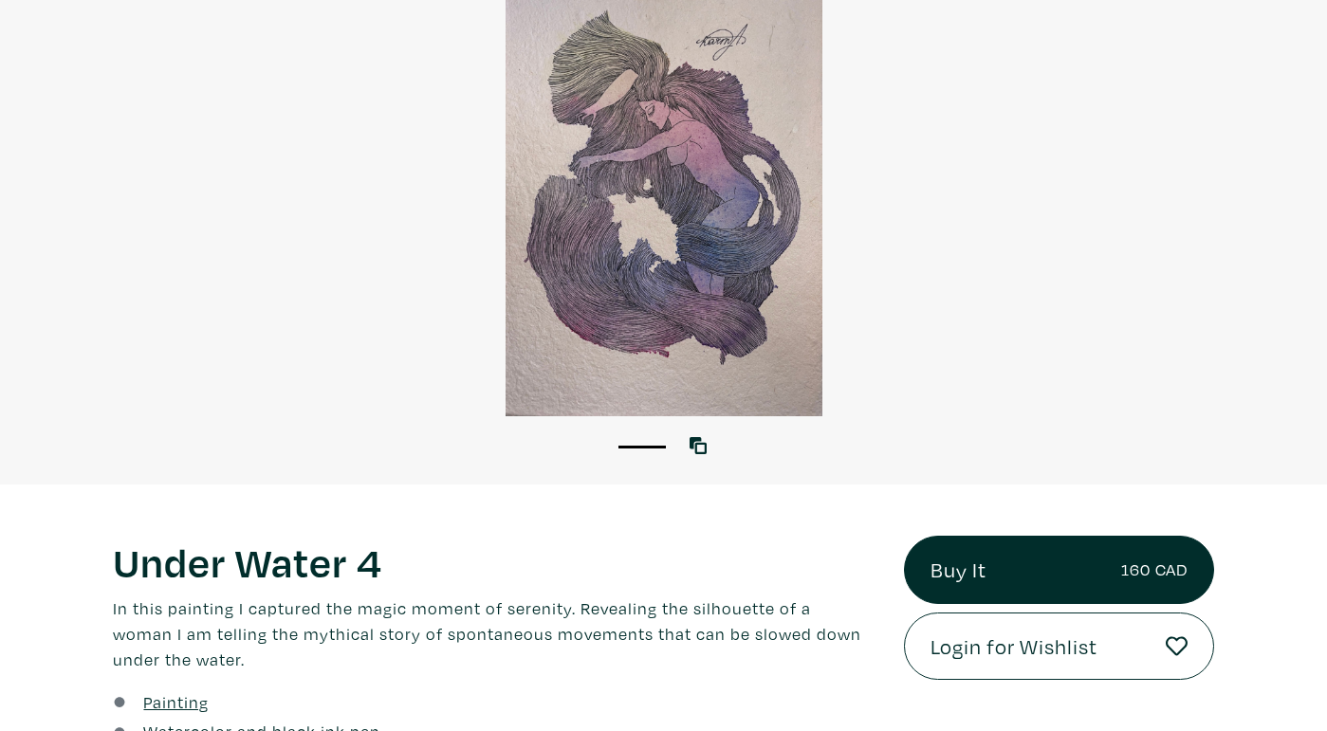
click at [755, 130] on div at bounding box center [663, 195] width 1327 height 442
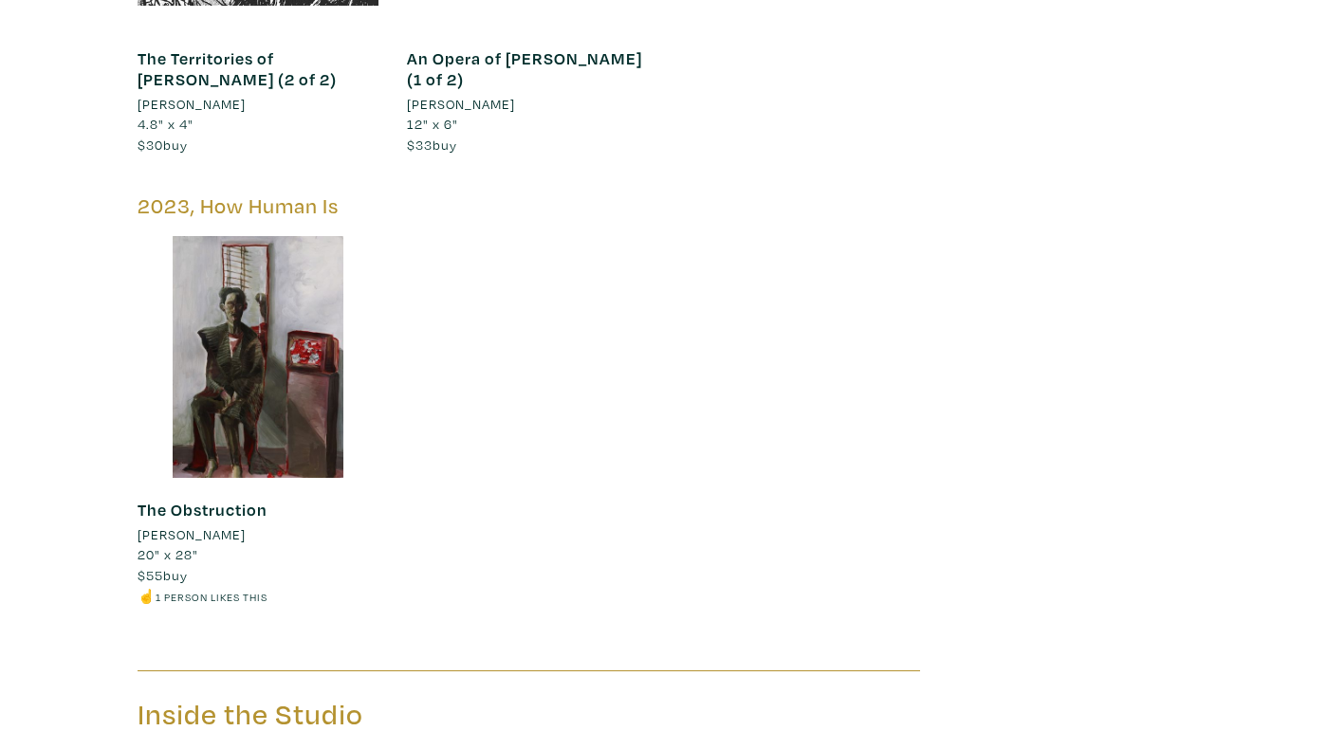
scroll to position [2538, 0]
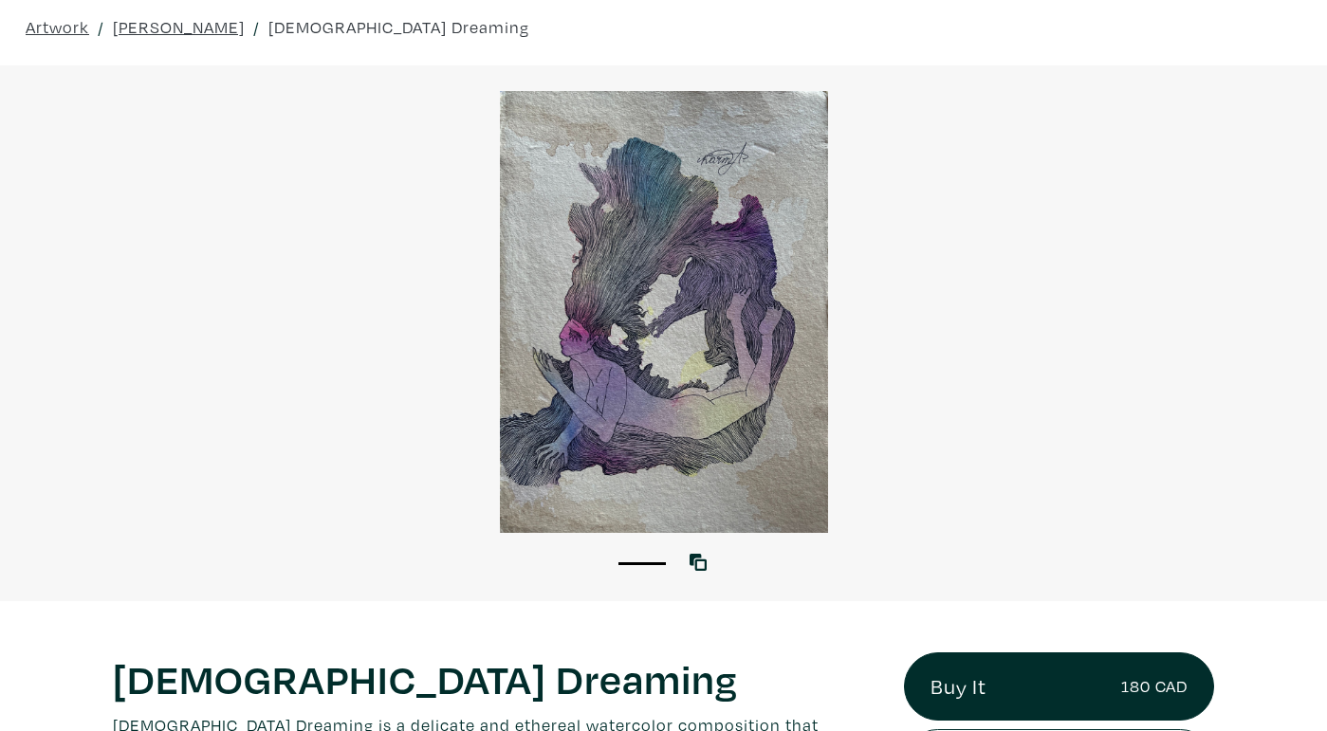
click at [711, 375] on div at bounding box center [663, 312] width 1327 height 442
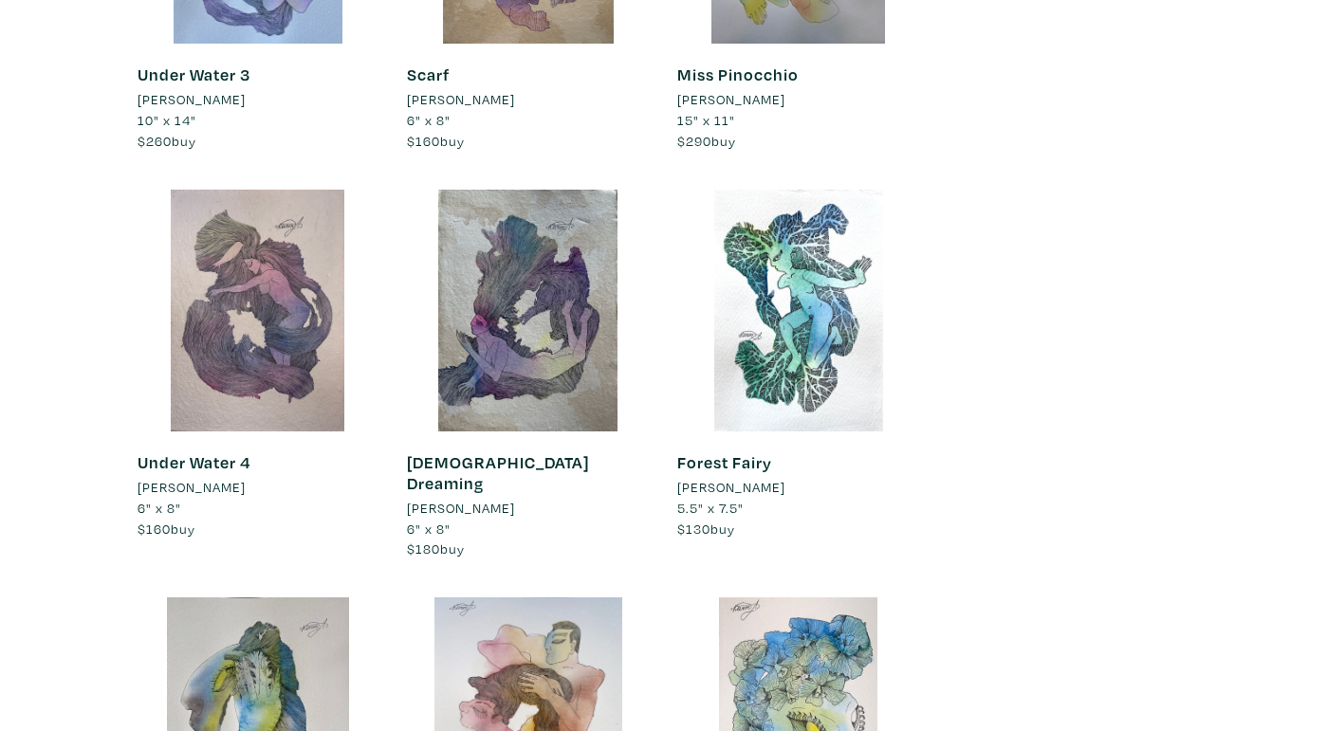
scroll to position [7645, 0]
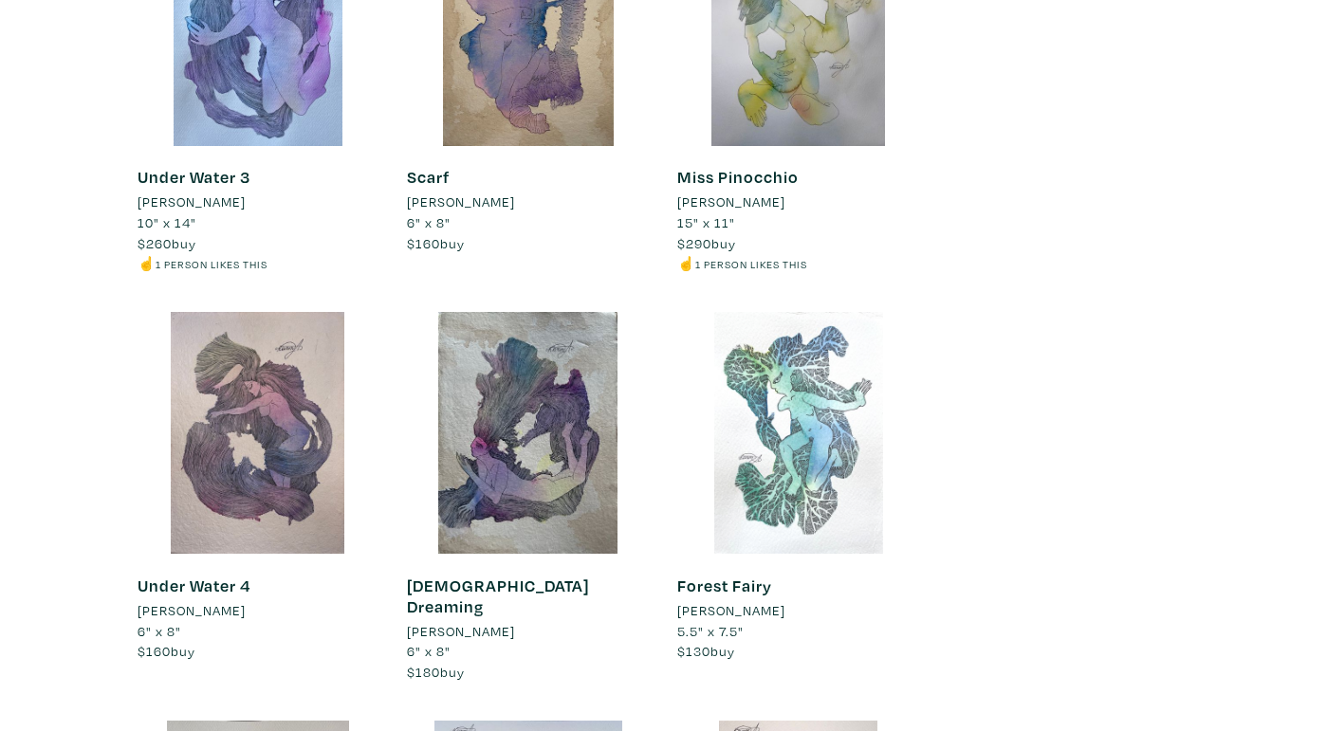
click at [789, 312] on div at bounding box center [798, 433] width 242 height 242
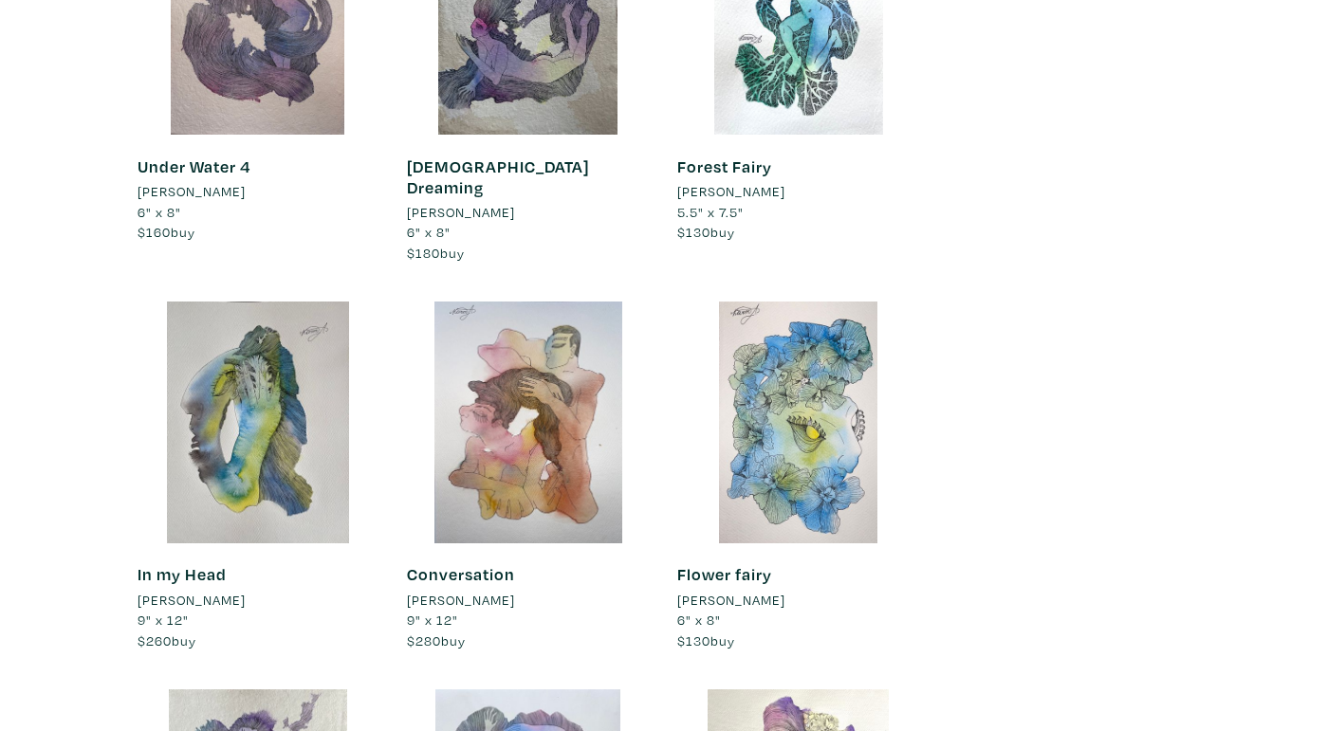
scroll to position [8482, 0]
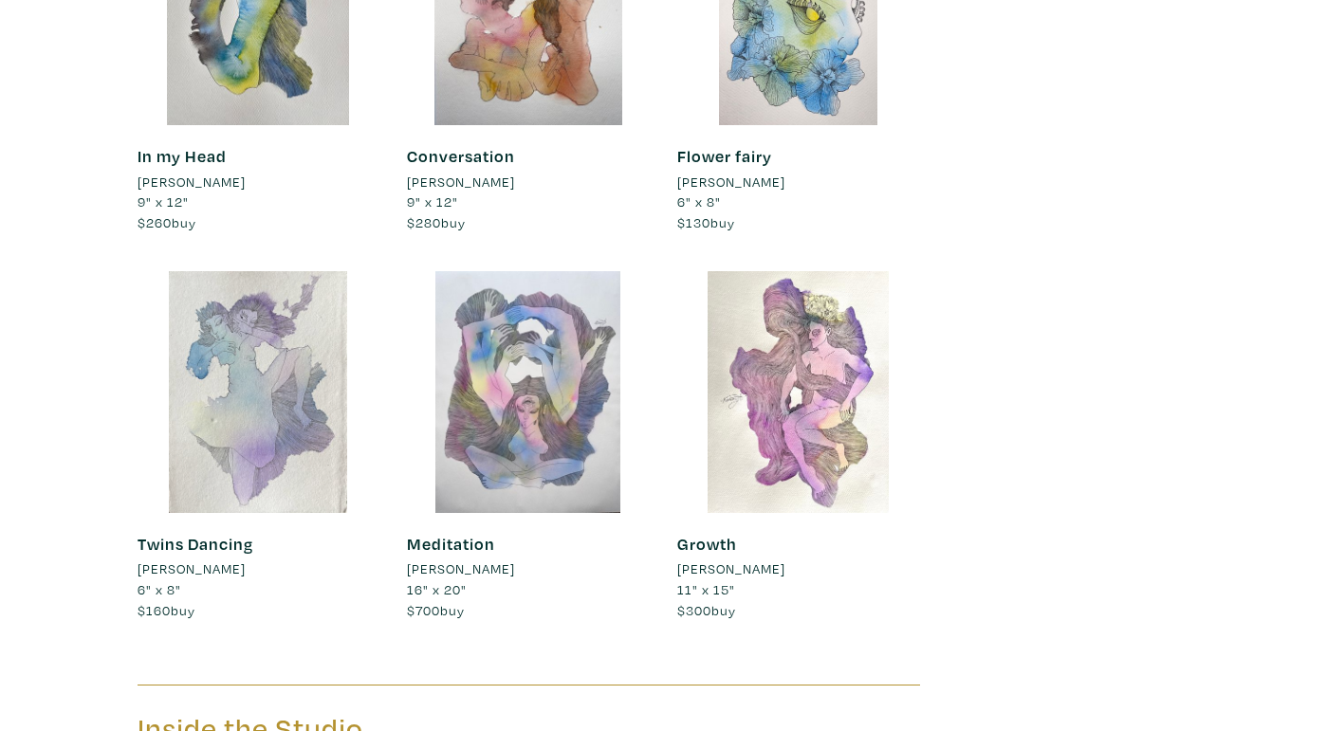
click at [196, 271] on div at bounding box center [259, 392] width 242 height 242
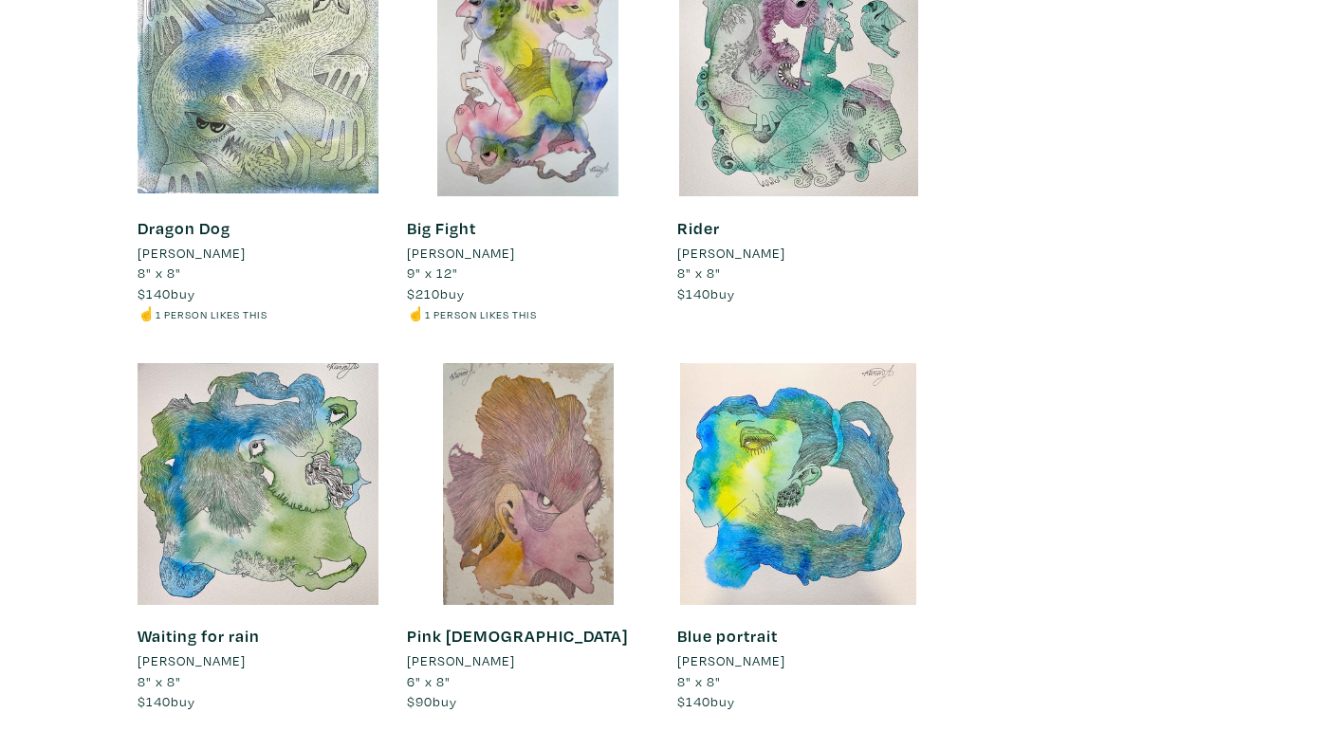
scroll to position [6015, 0]
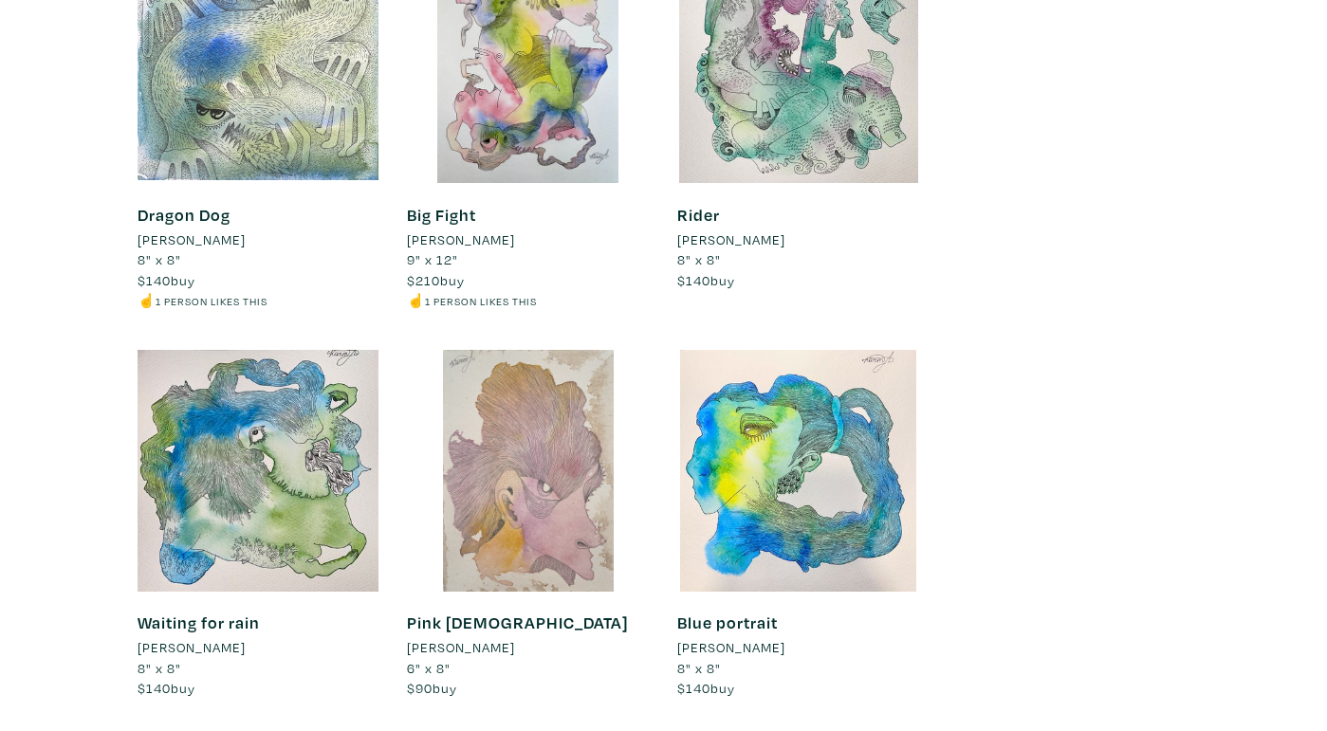
click at [558, 423] on div at bounding box center [528, 471] width 242 height 242
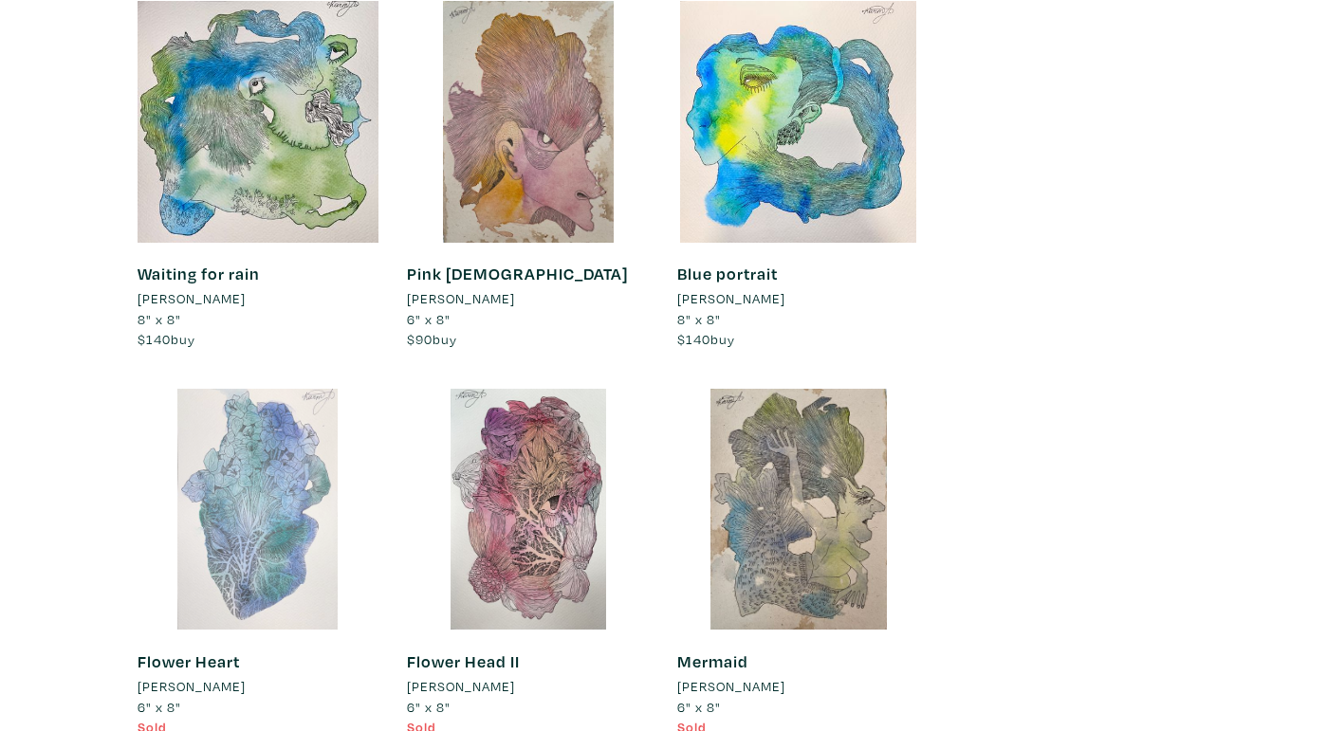
scroll to position [6368, 0]
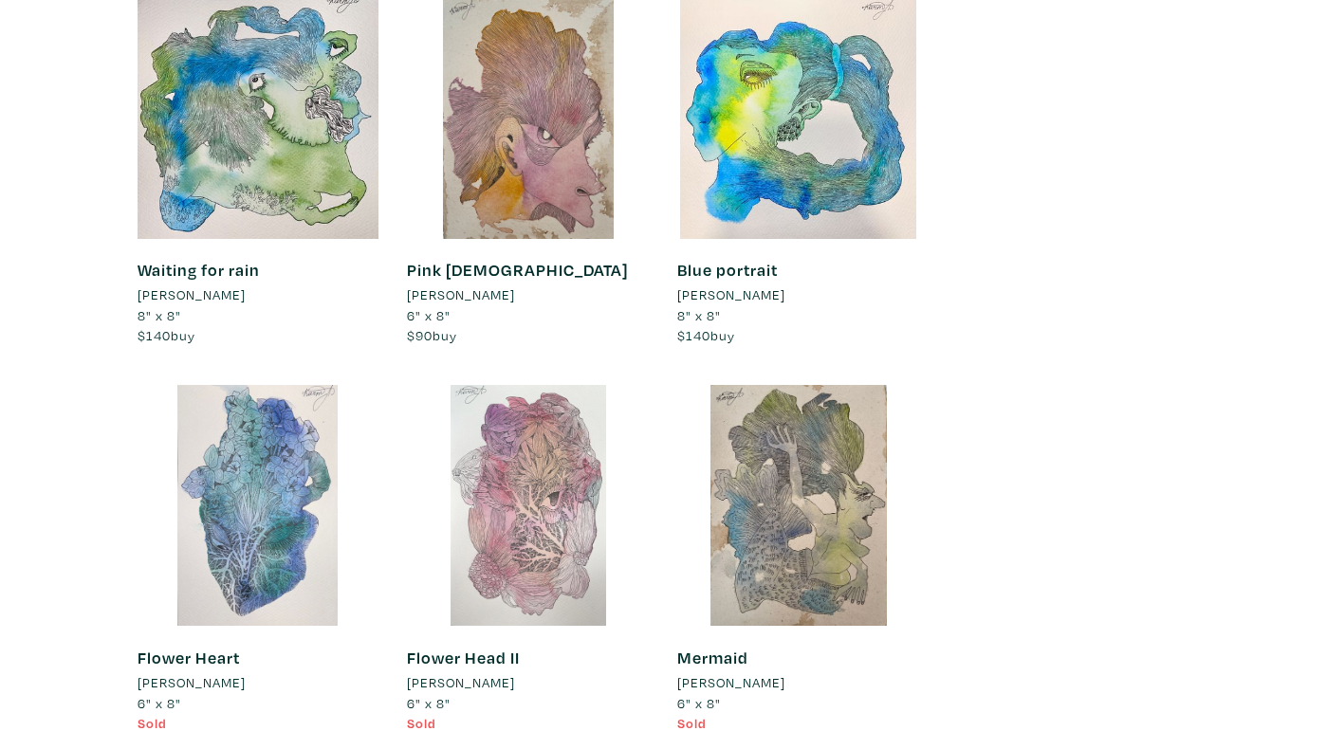
click at [527, 453] on div at bounding box center [528, 506] width 242 height 242
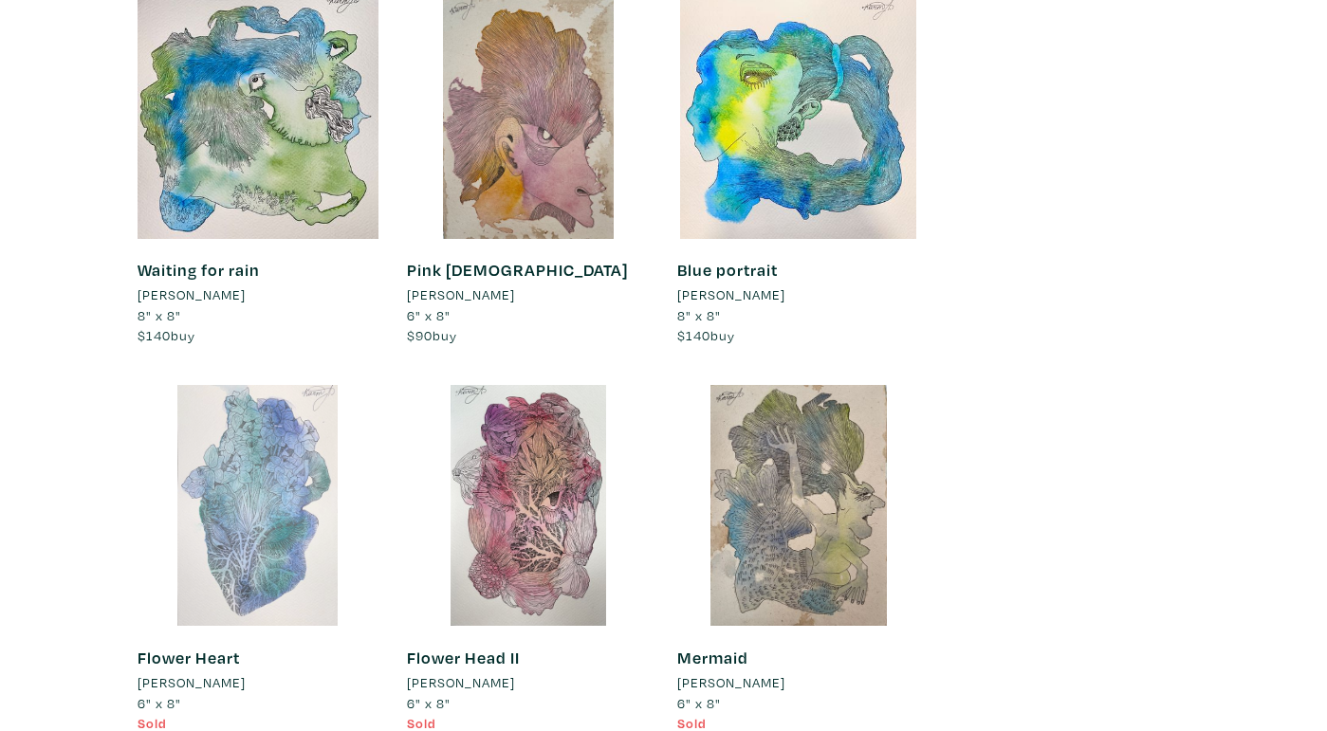
click at [293, 411] on div at bounding box center [259, 506] width 242 height 242
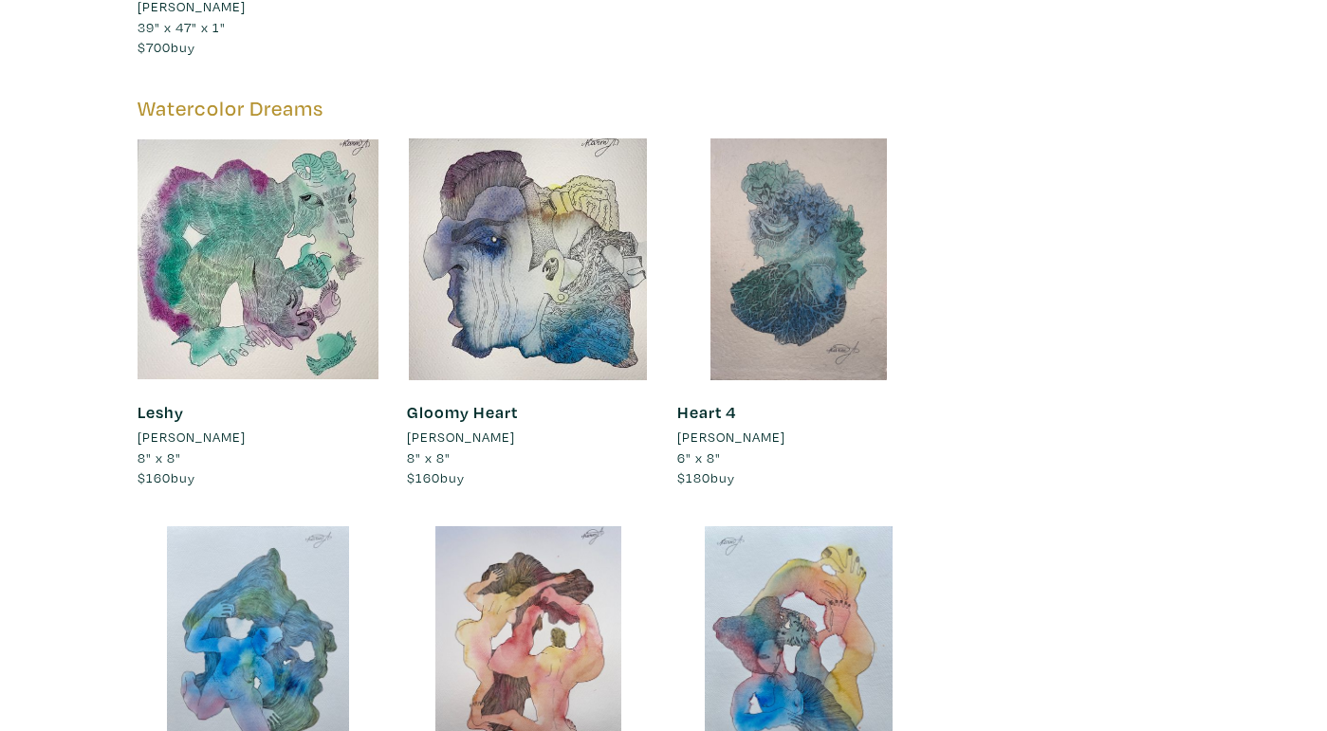
scroll to position [3837, 0]
drag, startPoint x: 799, startPoint y: 231, endPoint x: 1271, endPoint y: -56, distance: 553.0
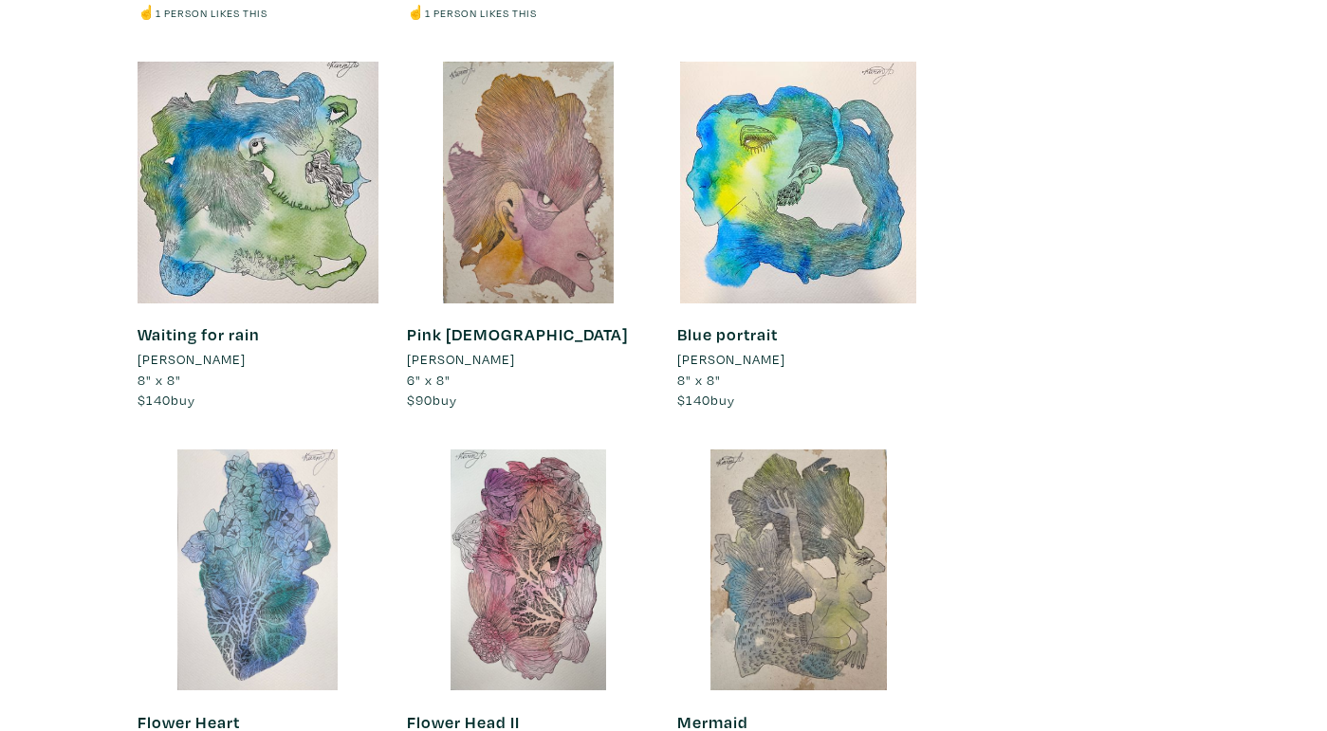
scroll to position [7630, 0]
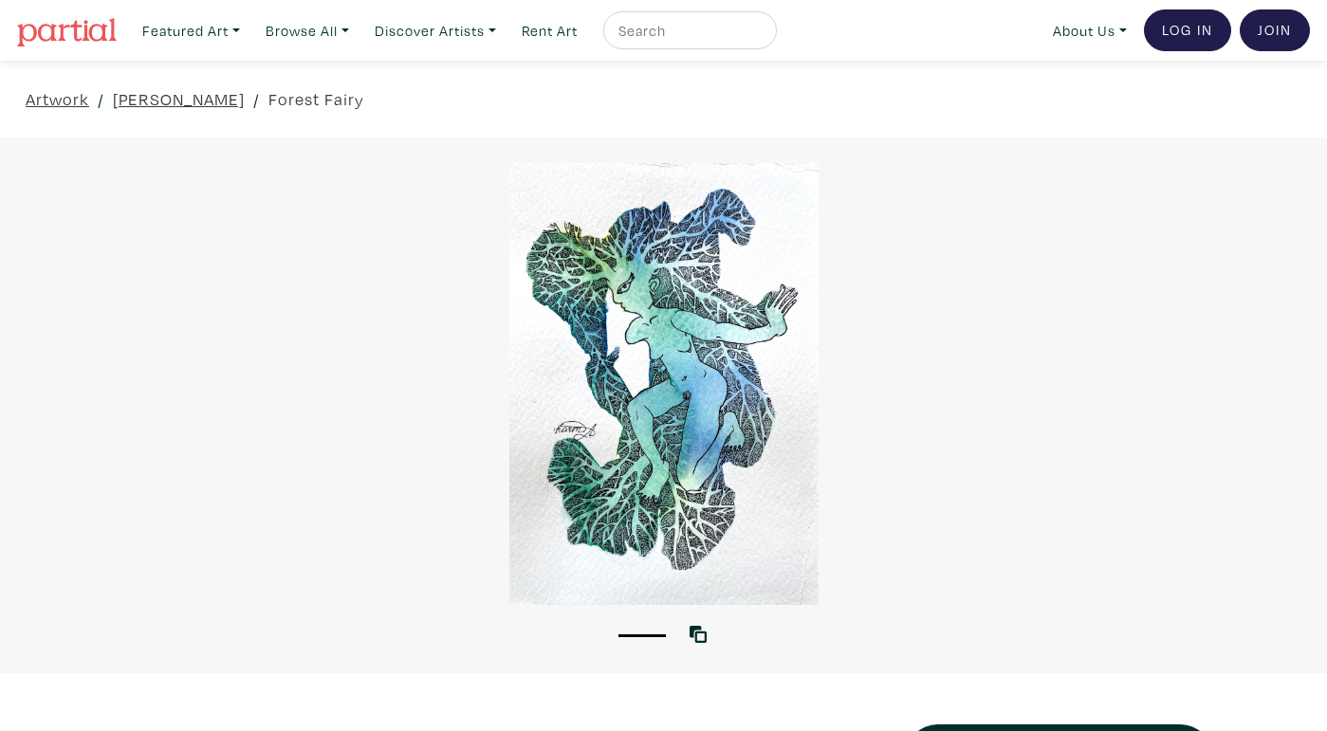
click at [689, 341] on div at bounding box center [663, 384] width 1327 height 442
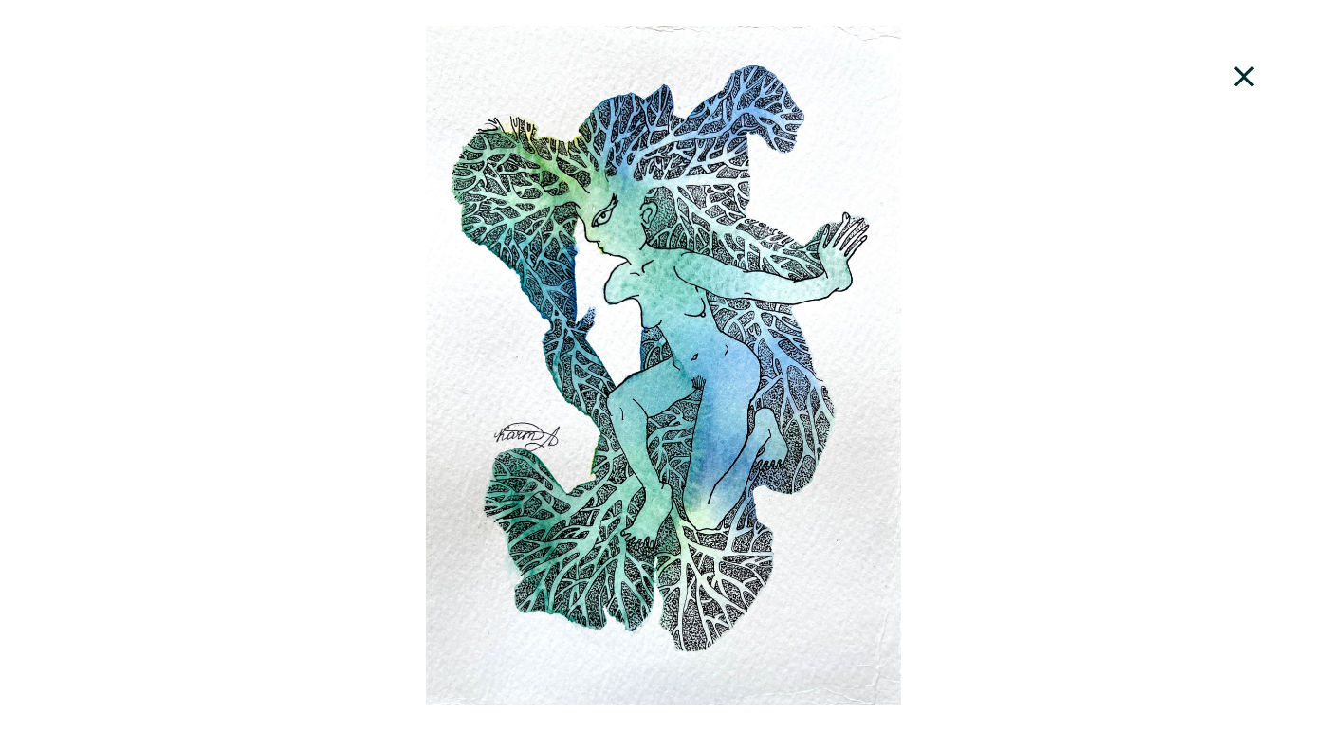
click at [392, 342] on div at bounding box center [663, 366] width 1327 height 680
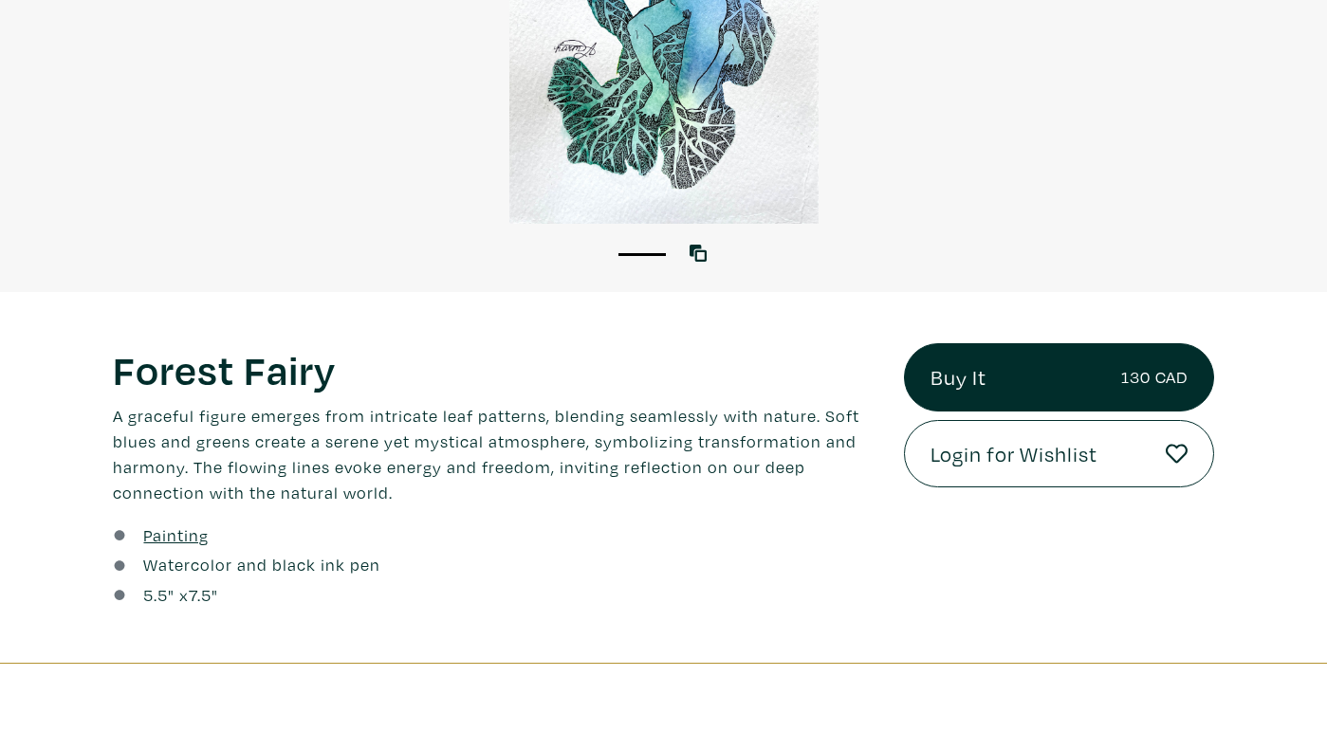
scroll to position [382, 0]
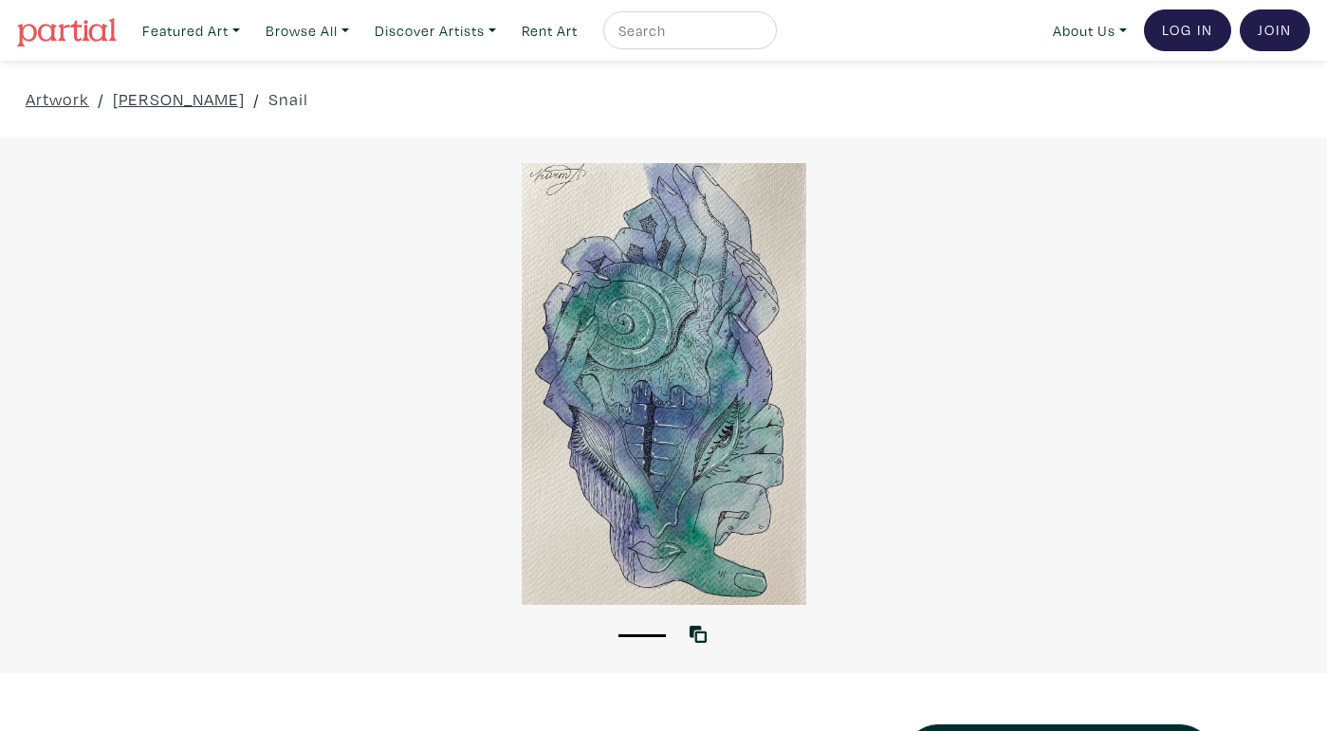
click at [746, 383] on div at bounding box center [663, 384] width 1327 height 442
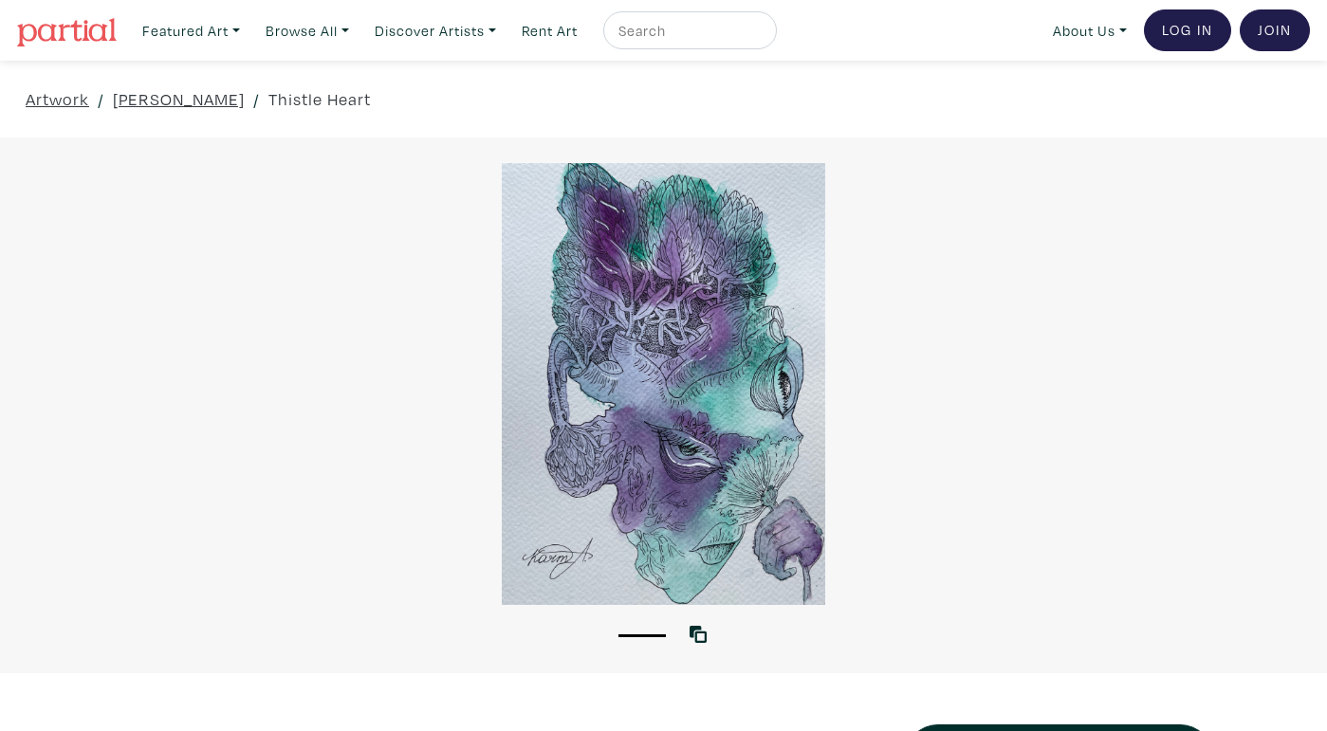
click at [745, 374] on div at bounding box center [663, 384] width 1327 height 442
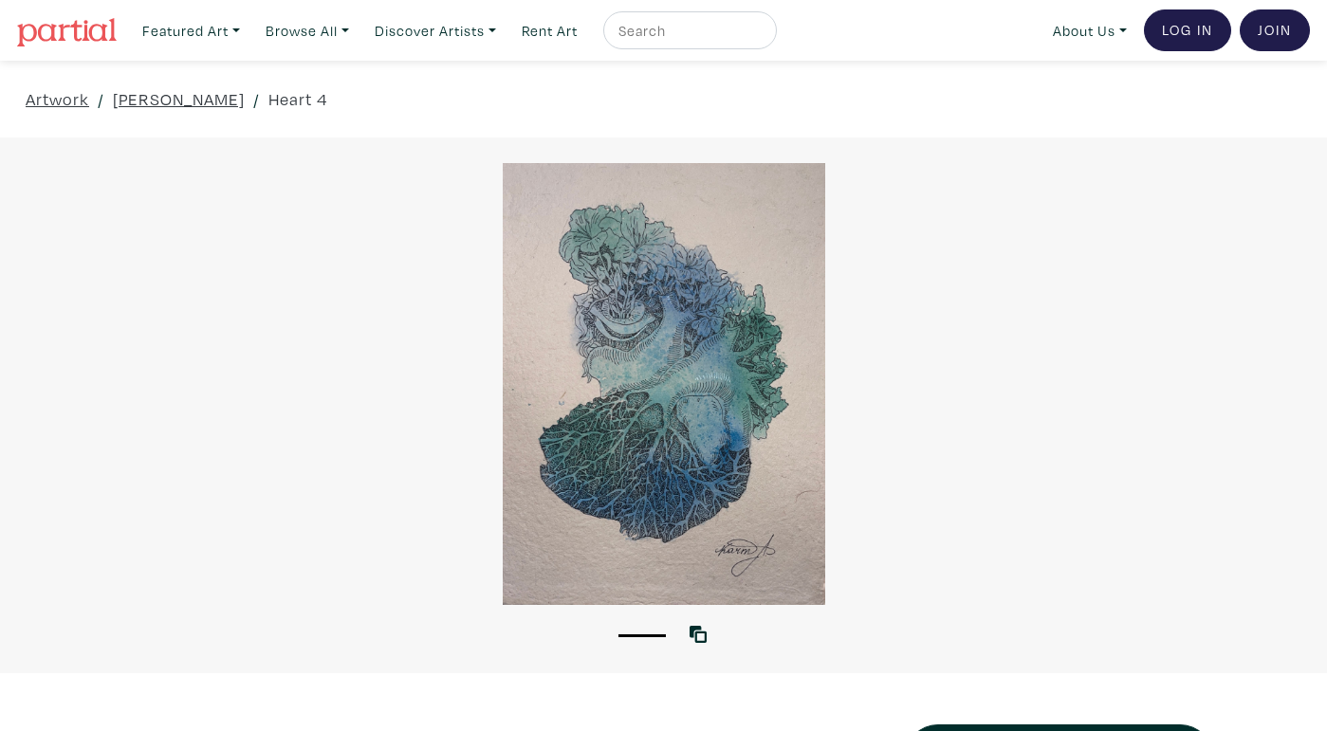
click at [733, 387] on div at bounding box center [663, 384] width 1327 height 442
